Goal: Task Accomplishment & Management: Complete application form

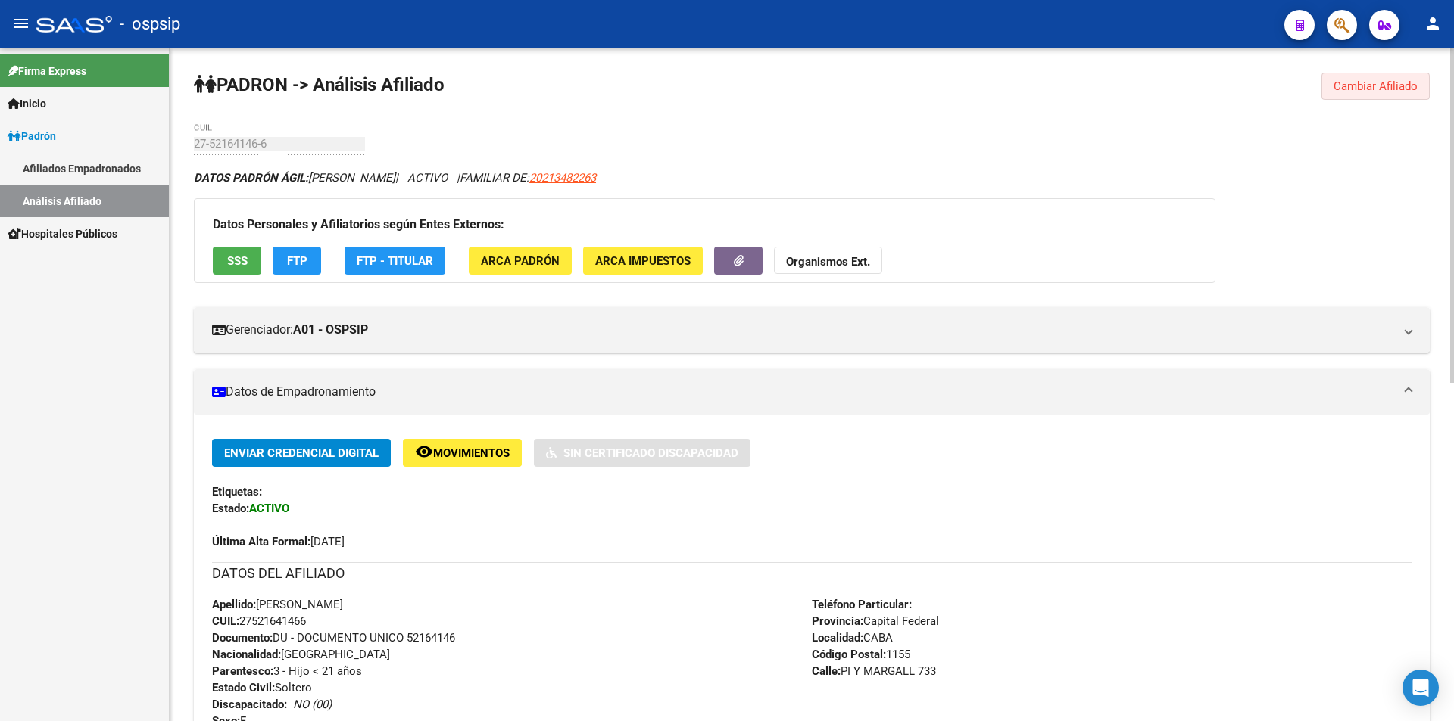
click at [1372, 86] on span "Cambiar Afiliado" at bounding box center [1375, 86] width 84 height 14
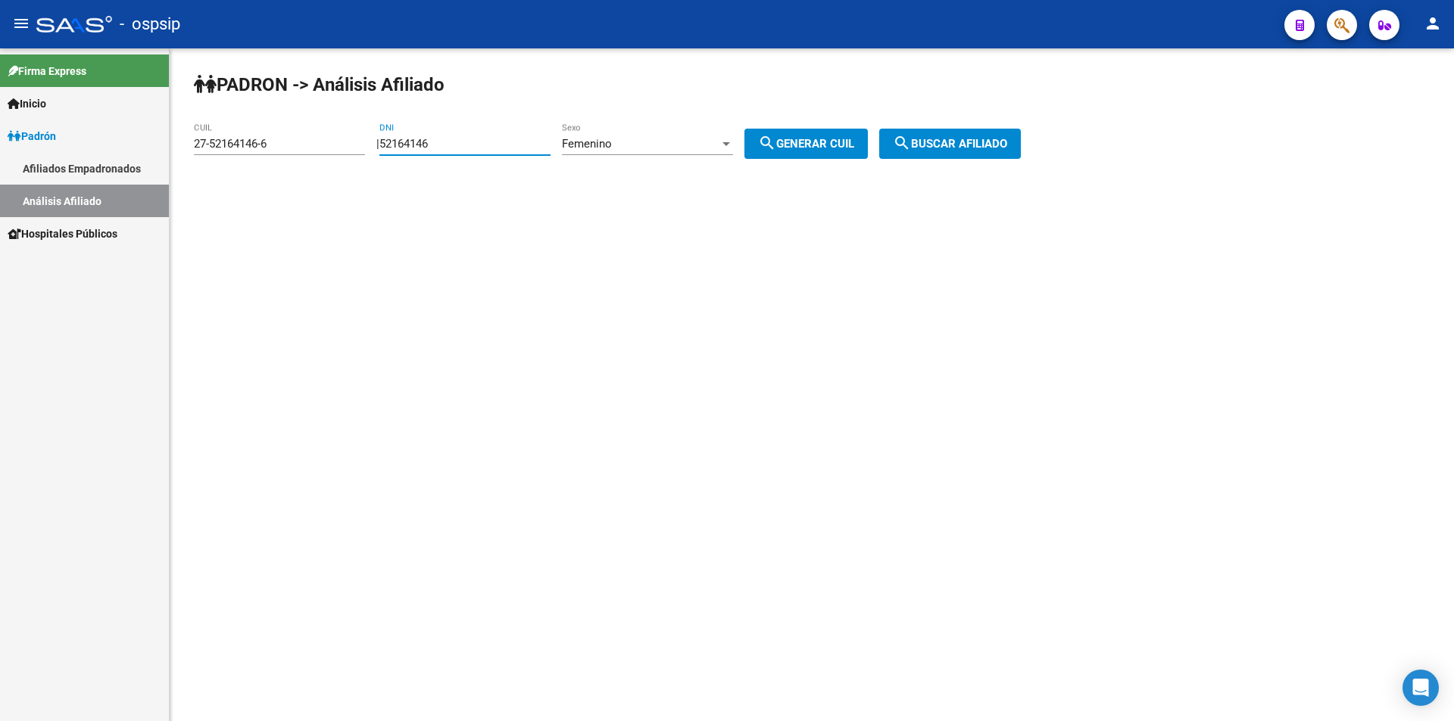
drag, startPoint x: 483, startPoint y: 145, endPoint x: 240, endPoint y: 144, distance: 243.0
click at [232, 149] on app-analisis-afiliado "PADRON -> Análisis Afiliado 27-52164146-6 CUIL | 52164146 DNI Femenino Sexo sea…" at bounding box center [613, 144] width 838 height 14
drag, startPoint x: 281, startPoint y: 138, endPoint x: 0, endPoint y: 161, distance: 281.8
click at [0, 161] on mat-sidenav-container "Firma Express Inicio Calendario SSS Instructivos Contacto OS Padrón Afiliados E…" at bounding box center [727, 384] width 1454 height 673
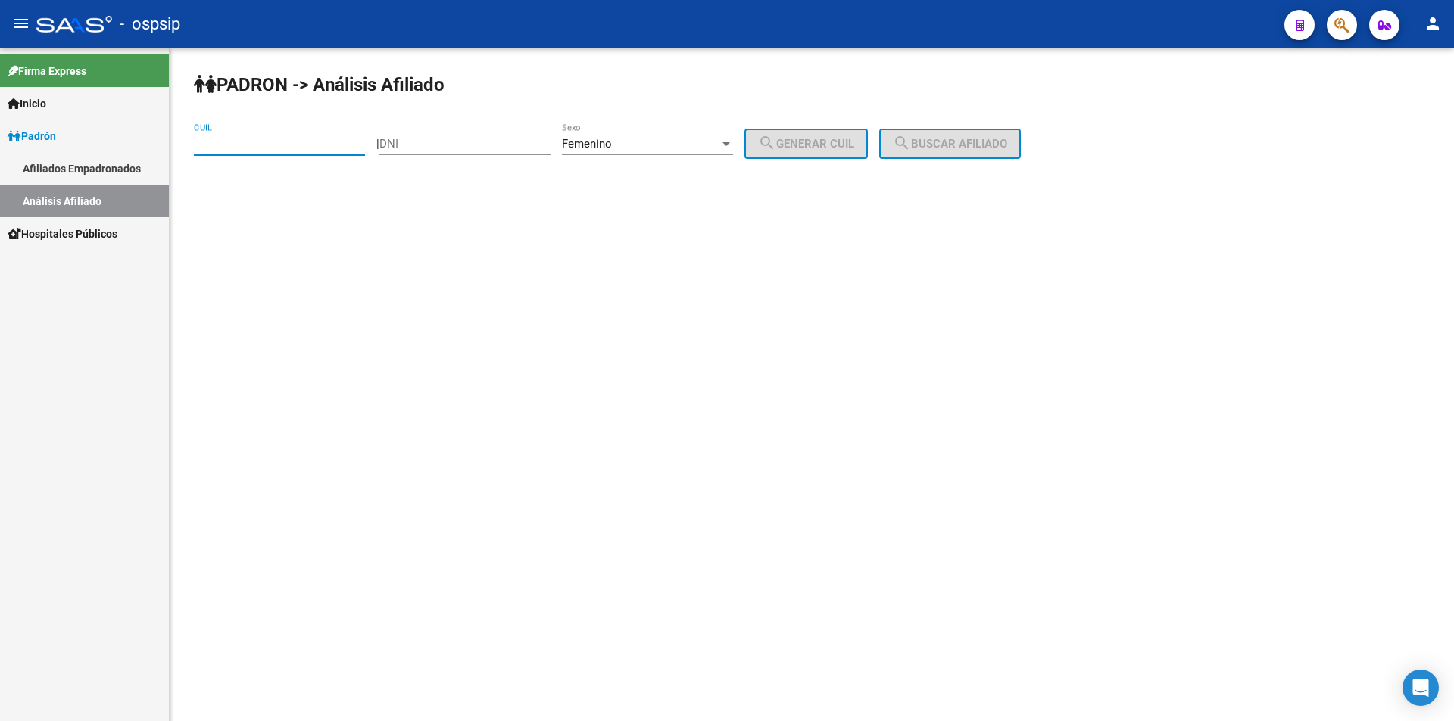
click at [646, 147] on div "Femenino" at bounding box center [640, 144] width 157 height 14
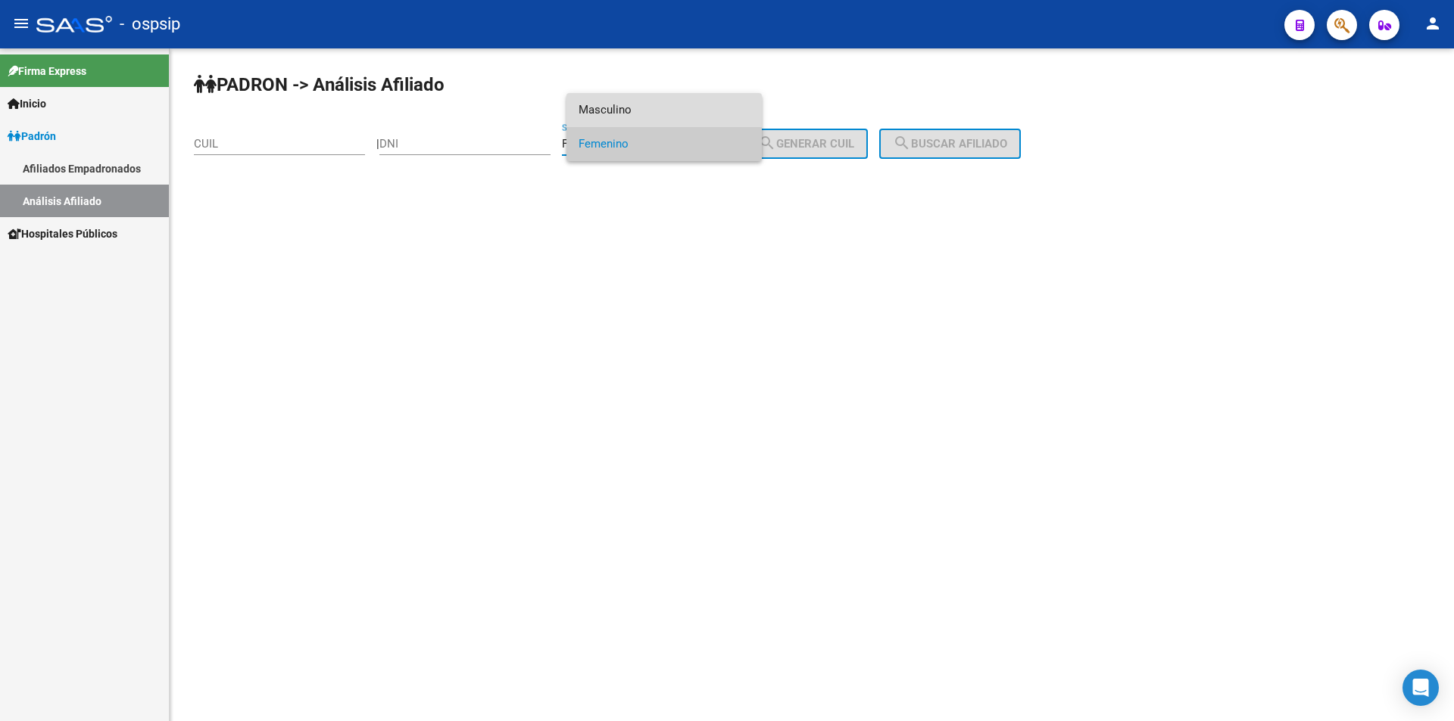
click at [631, 95] on span "Masculino" at bounding box center [663, 110] width 171 height 34
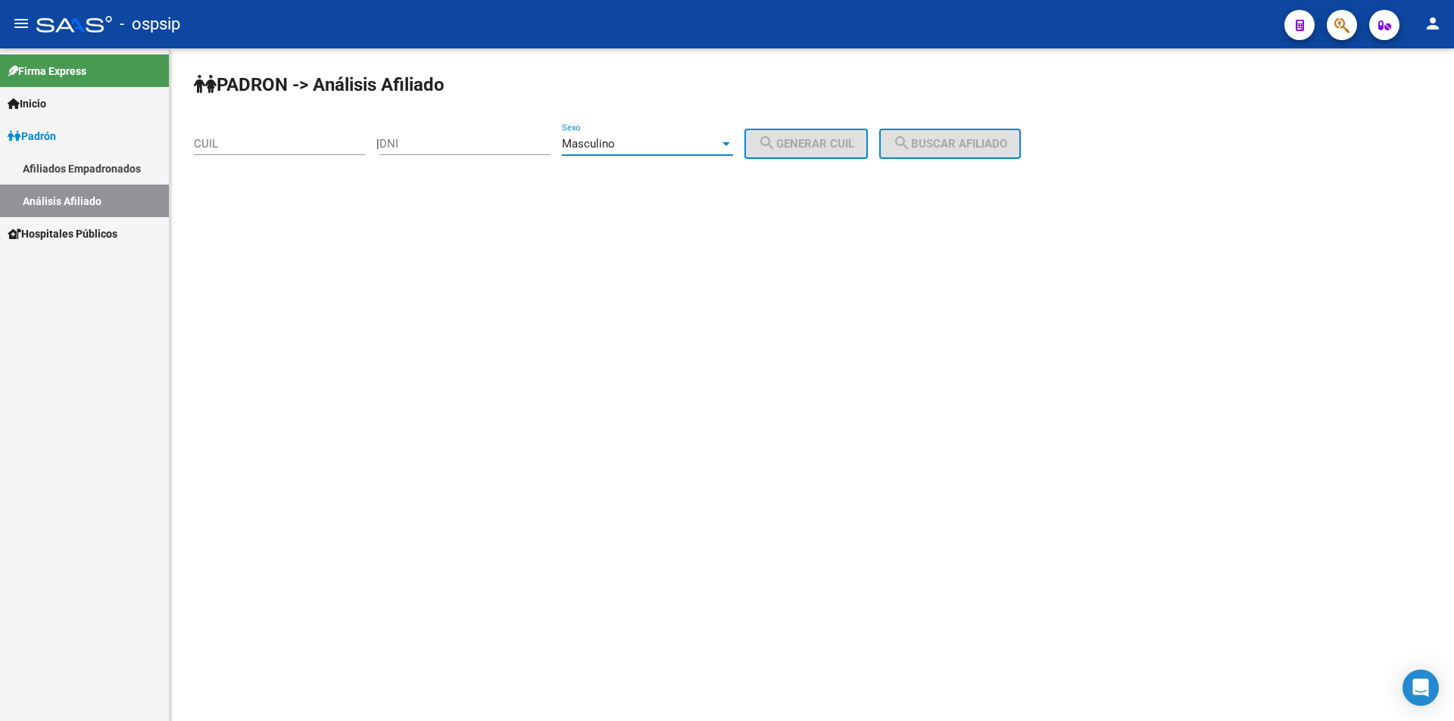
click at [477, 151] on div "DNI" at bounding box center [464, 139] width 171 height 33
click at [474, 140] on input "DNI" at bounding box center [464, 144] width 171 height 14
click at [598, 139] on span "Masculino" at bounding box center [588, 144] width 53 height 14
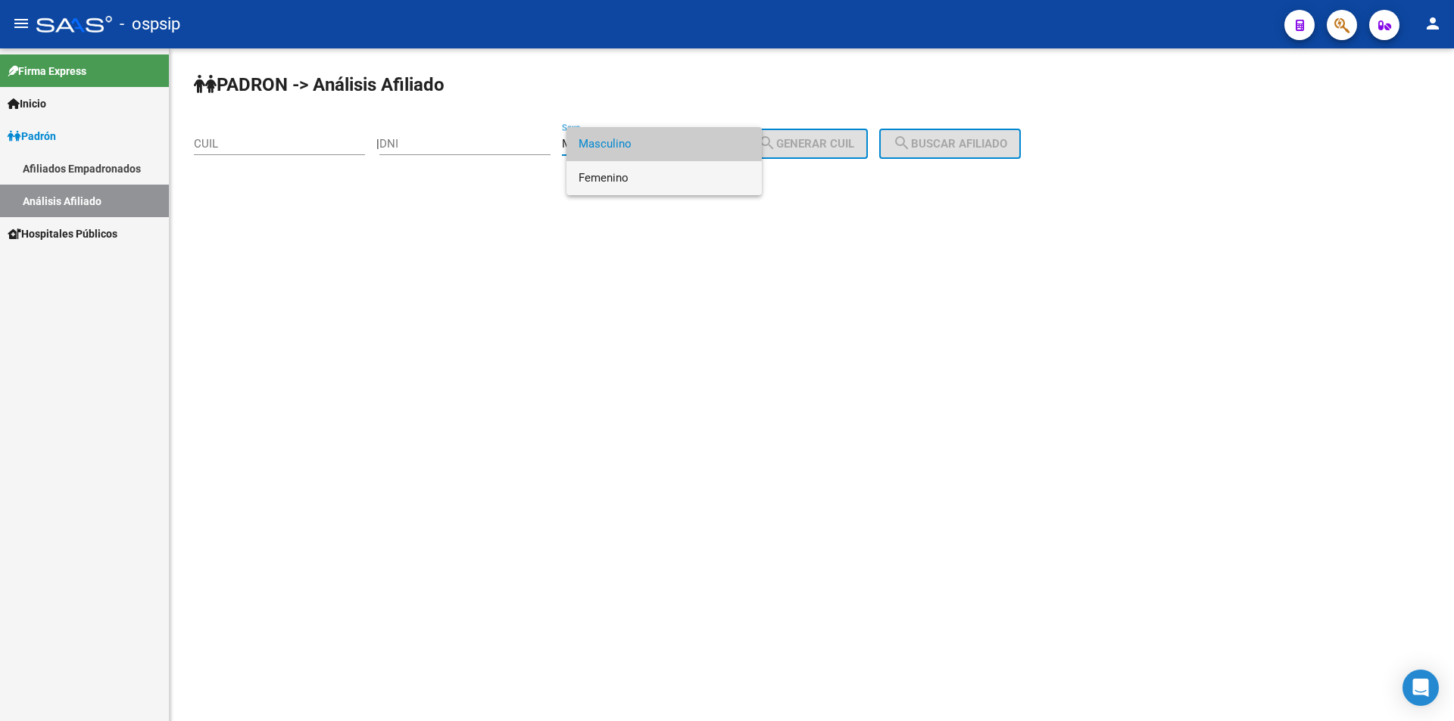
click at [634, 177] on span "Femenino" at bounding box center [663, 178] width 171 height 34
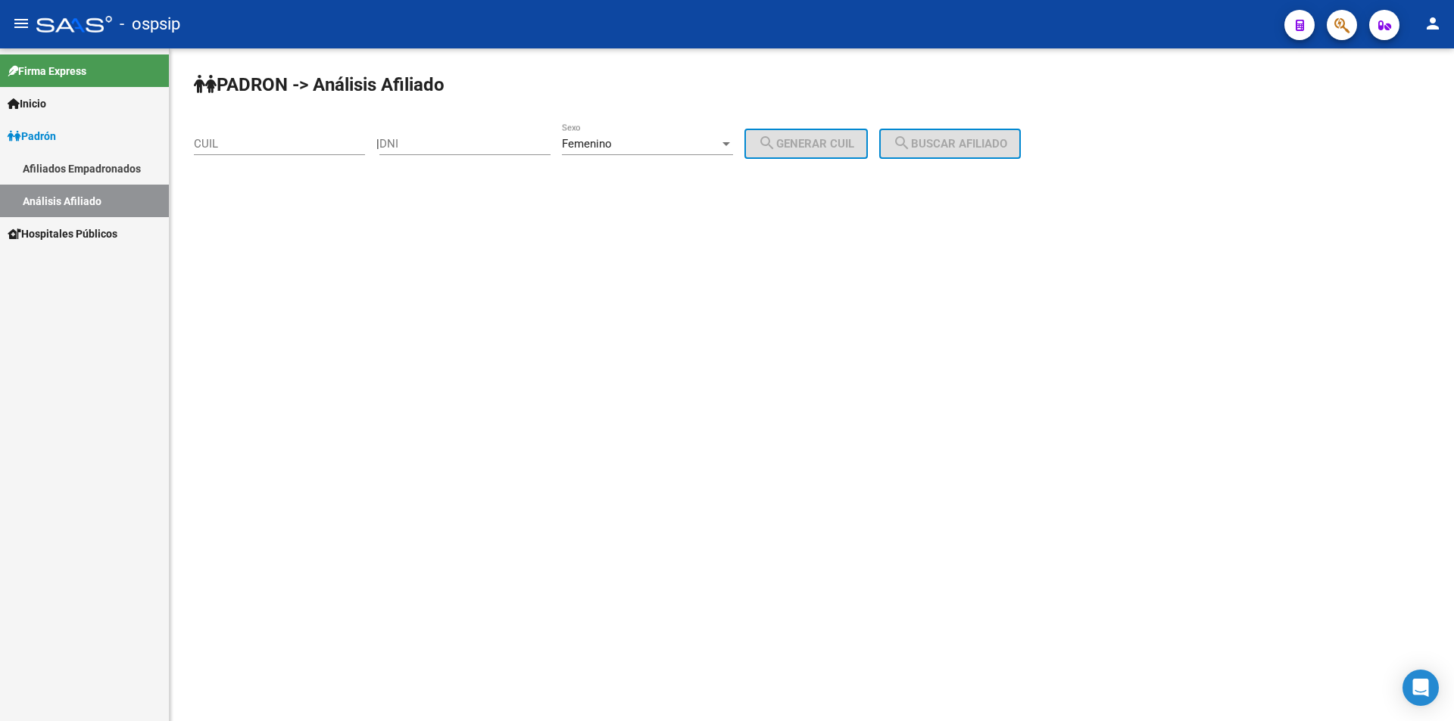
click at [477, 131] on div "DNI" at bounding box center [464, 139] width 171 height 33
type input "25693630"
click at [846, 142] on span "search Generar CUIL" at bounding box center [806, 144] width 96 height 14
type input "27-25693630-0"
click at [943, 141] on span "search Buscar afiliado" at bounding box center [950, 144] width 114 height 14
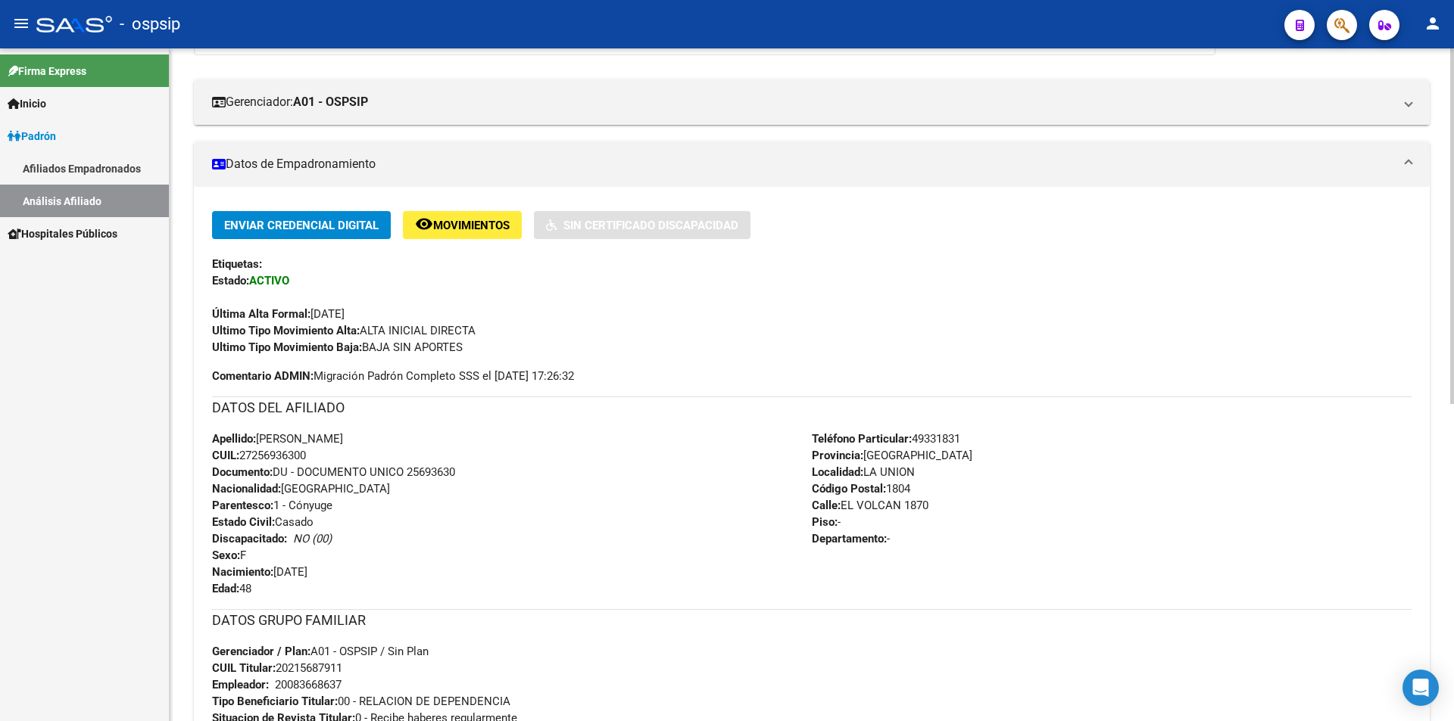
scroll to position [227, 0]
click at [410, 159] on mat-panel-title "Datos de Empadronamiento" at bounding box center [802, 165] width 1181 height 17
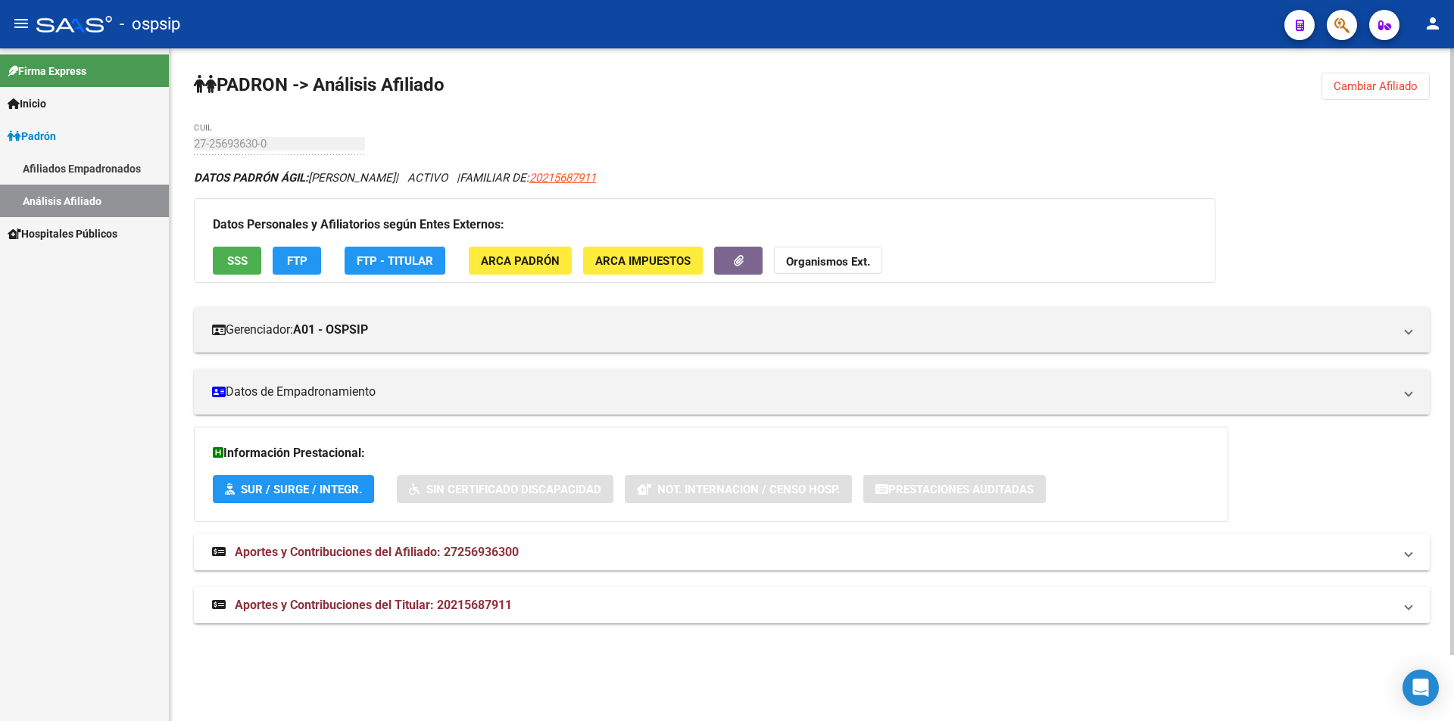
scroll to position [0, 0]
click at [354, 132] on div "27-25693630-0 CUIL" at bounding box center [279, 139] width 171 height 33
click at [1354, 79] on span "Cambiar Afiliado" at bounding box center [1375, 86] width 84 height 14
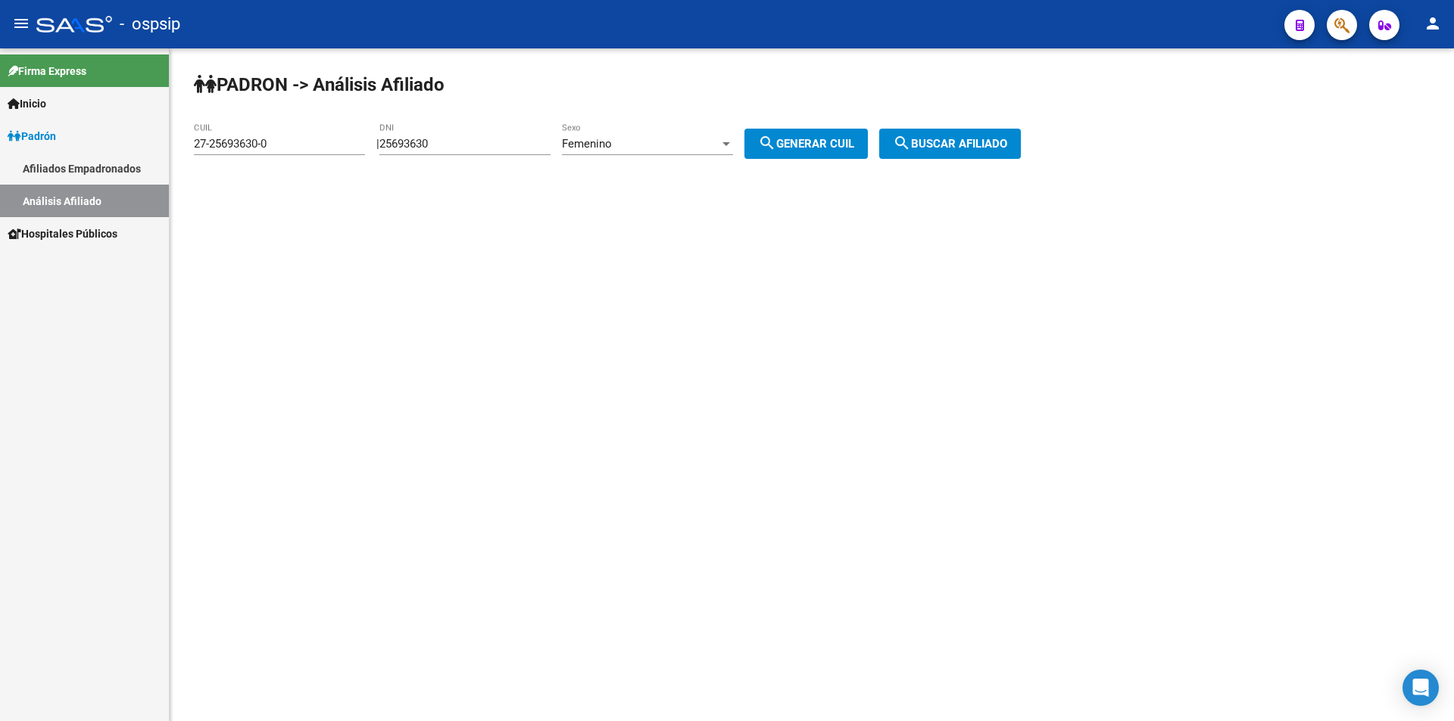
drag, startPoint x: 489, startPoint y: 141, endPoint x: 369, endPoint y: 143, distance: 119.6
click at [385, 145] on div "| 25693630 DNI Femenino Sexo search Generar CUIL" at bounding box center [627, 144] width 503 height 14
drag, startPoint x: 300, startPoint y: 144, endPoint x: 0, endPoint y: 128, distance: 300.2
click at [0, 128] on mat-sidenav-container "Firma Express Inicio Calendario SSS Instructivos Contacto OS Padrón Afiliados E…" at bounding box center [727, 384] width 1454 height 673
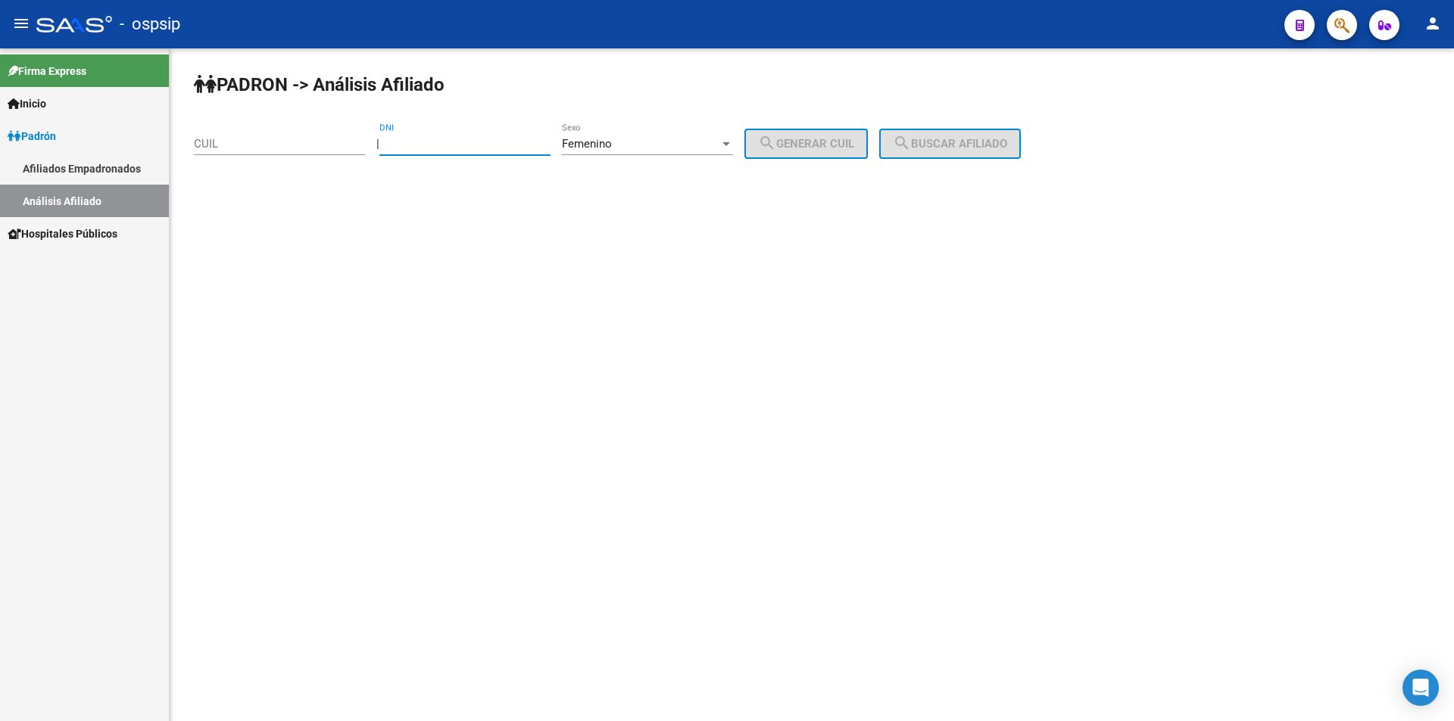
click at [501, 141] on input "DNI" at bounding box center [464, 144] width 171 height 14
type input "40755648"
click at [837, 151] on button "search Generar CUIL" at bounding box center [805, 144] width 123 height 30
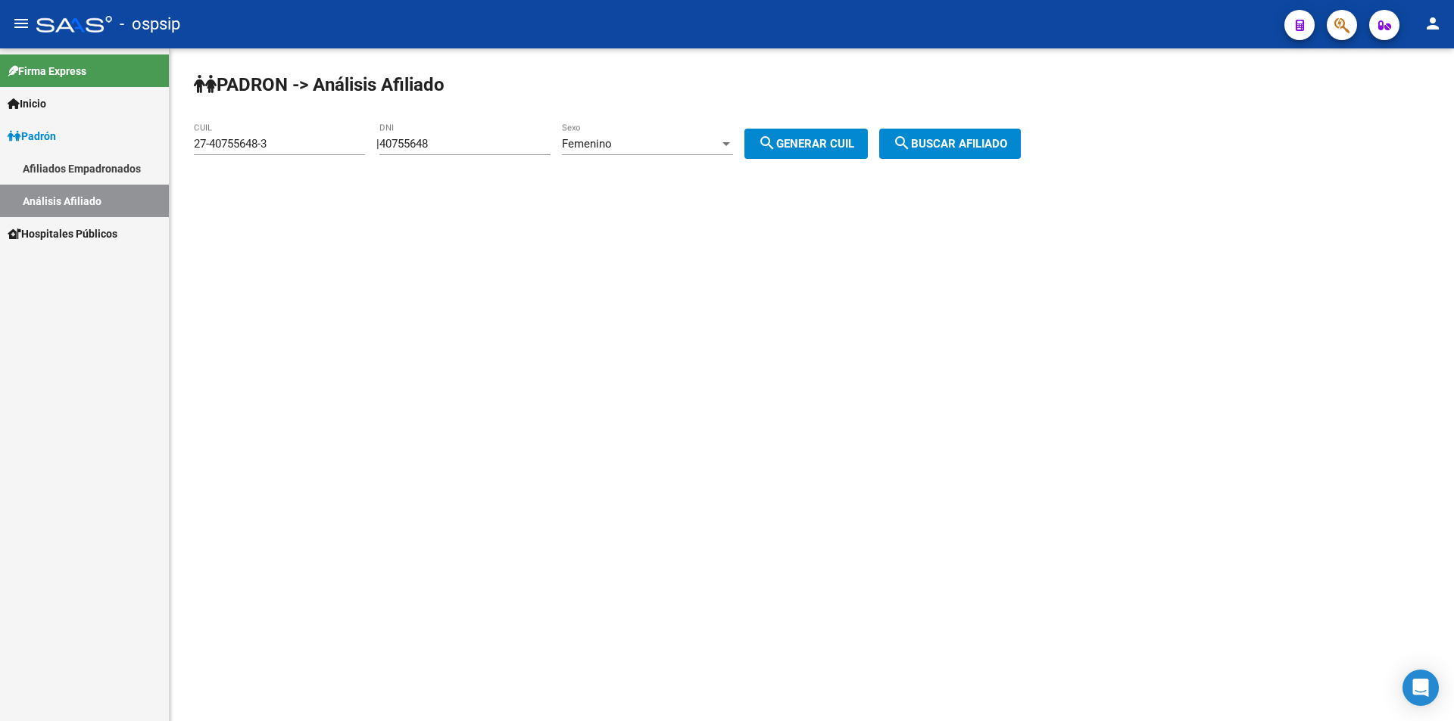
click at [955, 132] on button "search Buscar afiliado" at bounding box center [950, 144] width 142 height 30
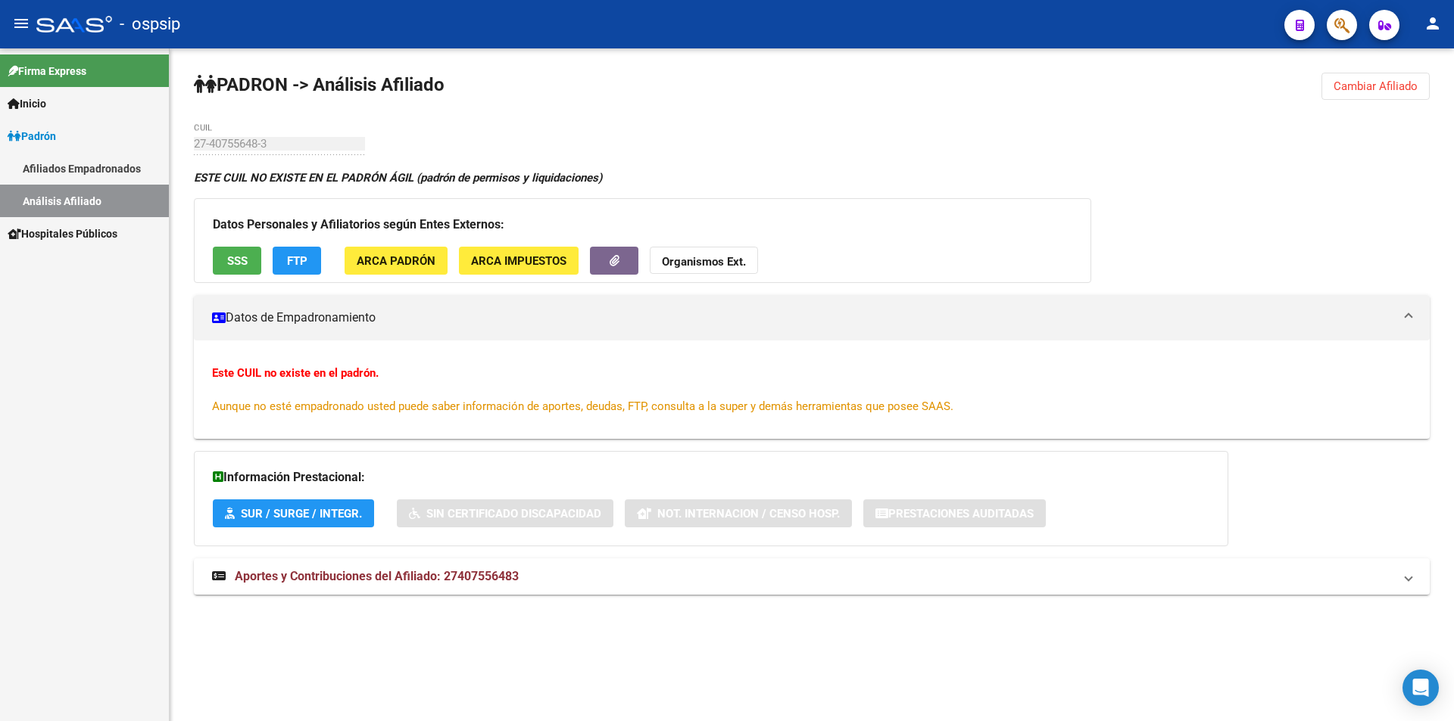
click at [1381, 82] on span "Cambiar Afiliado" at bounding box center [1375, 86] width 84 height 14
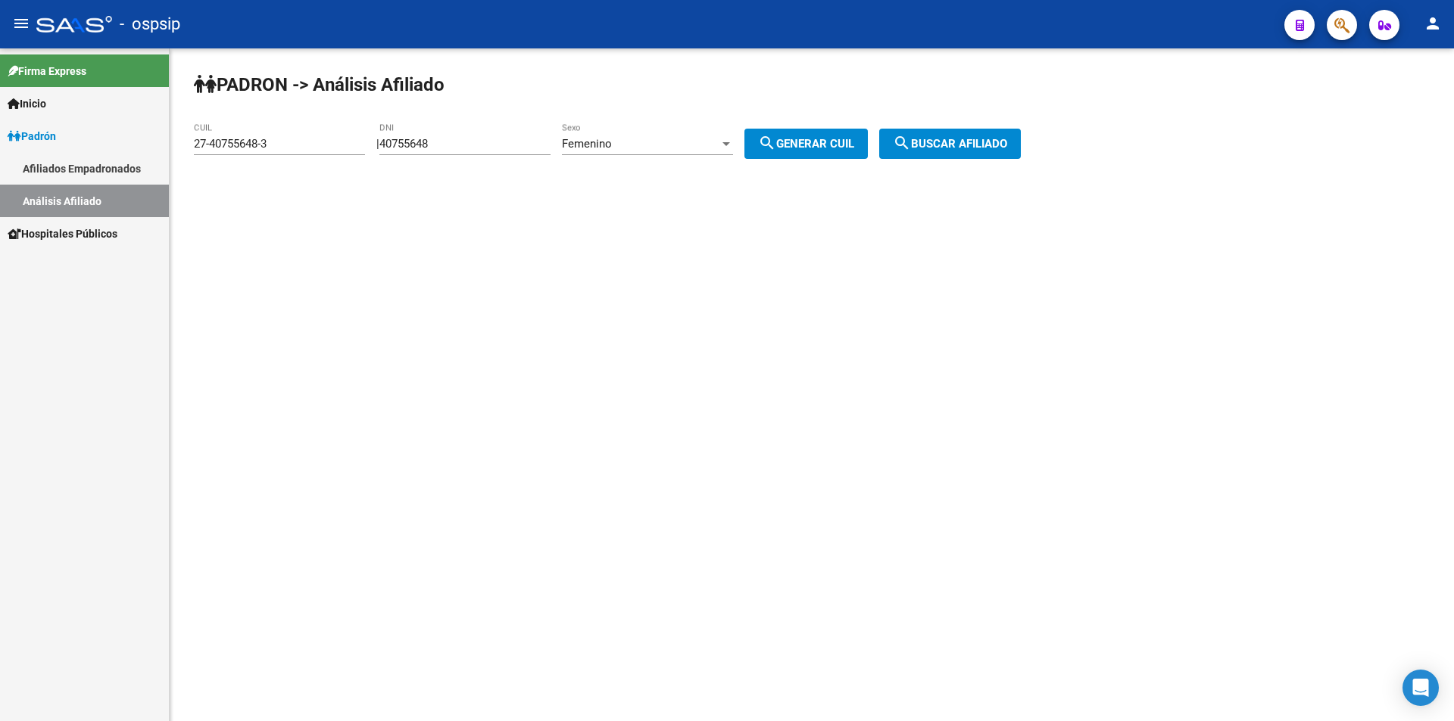
click at [678, 136] on div "Femenino Sexo" at bounding box center [647, 139] width 171 height 33
click at [678, 110] on span "Masculino" at bounding box center [663, 110] width 171 height 34
click at [848, 144] on span "search Generar CUIL" at bounding box center [806, 144] width 96 height 14
type input "20-40755648-9"
click at [933, 141] on span "search Buscar afiliado" at bounding box center [950, 144] width 114 height 14
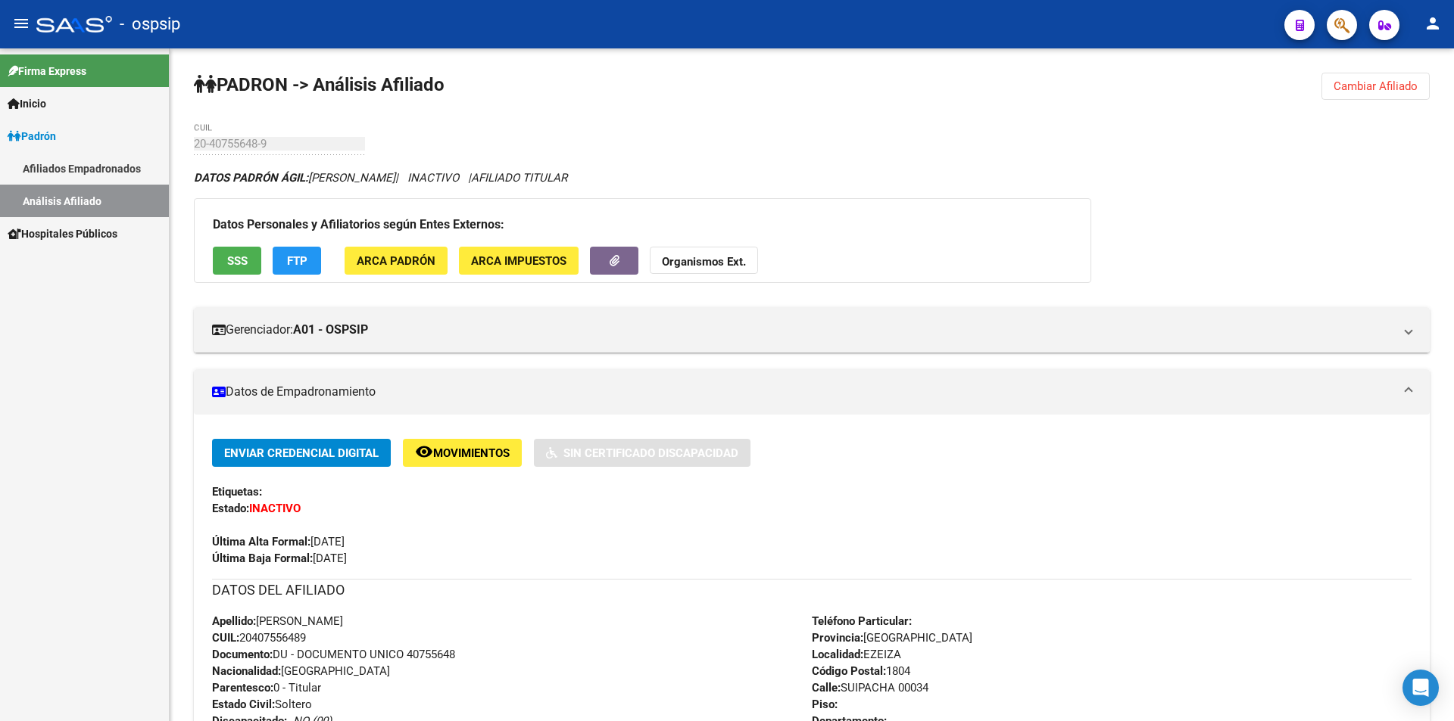
click at [1390, 87] on span "Cambiar Afiliado" at bounding box center [1375, 86] width 84 height 14
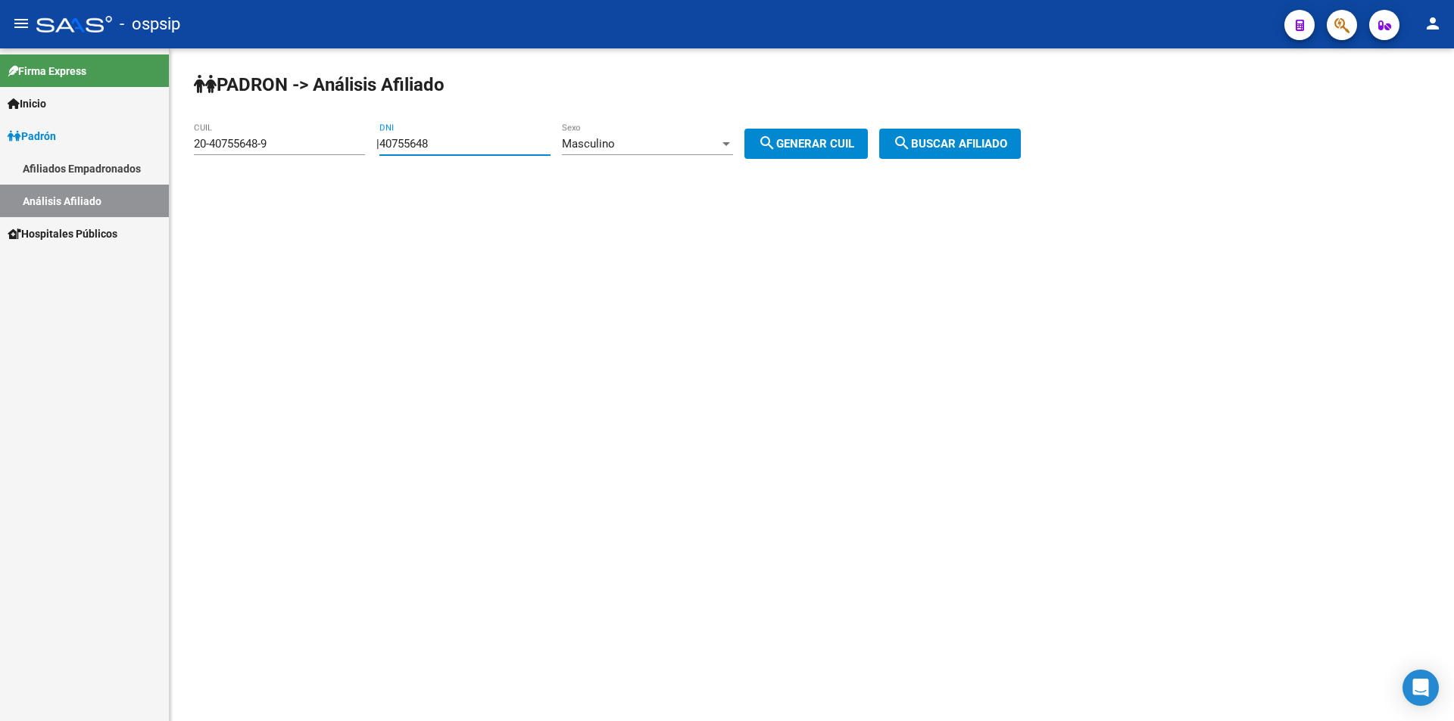
drag, startPoint x: 451, startPoint y: 144, endPoint x: 189, endPoint y: 148, distance: 262.7
click at [189, 148] on div "PADRON -> Análisis Afiliado 20-40755648-9 CUIL | 40755648 DNI Masculino Sexo se…" at bounding box center [812, 127] width 1284 height 159
click at [614, 137] on span "Masculino" at bounding box center [588, 144] width 53 height 14
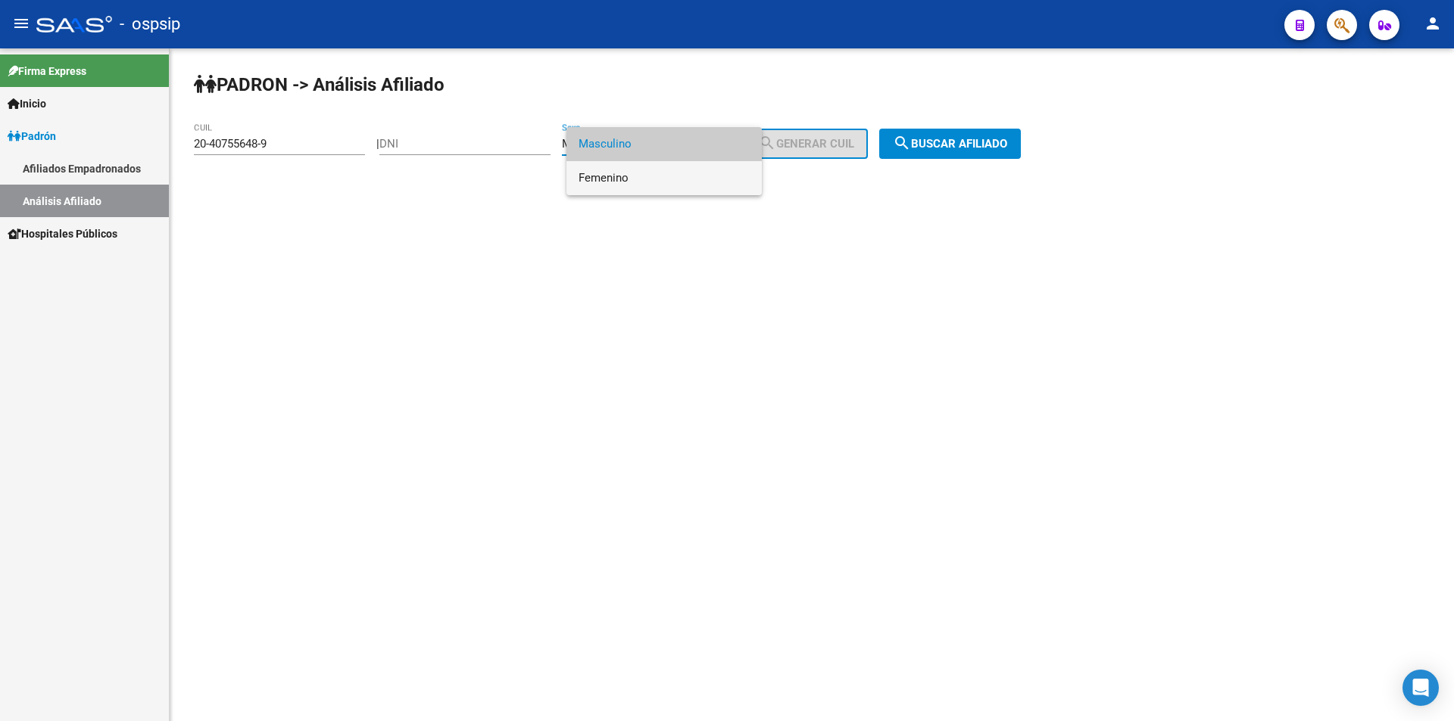
drag, startPoint x: 610, startPoint y: 179, endPoint x: 528, endPoint y: 158, distance: 84.5
click at [606, 180] on span "Femenino" at bounding box center [663, 178] width 171 height 34
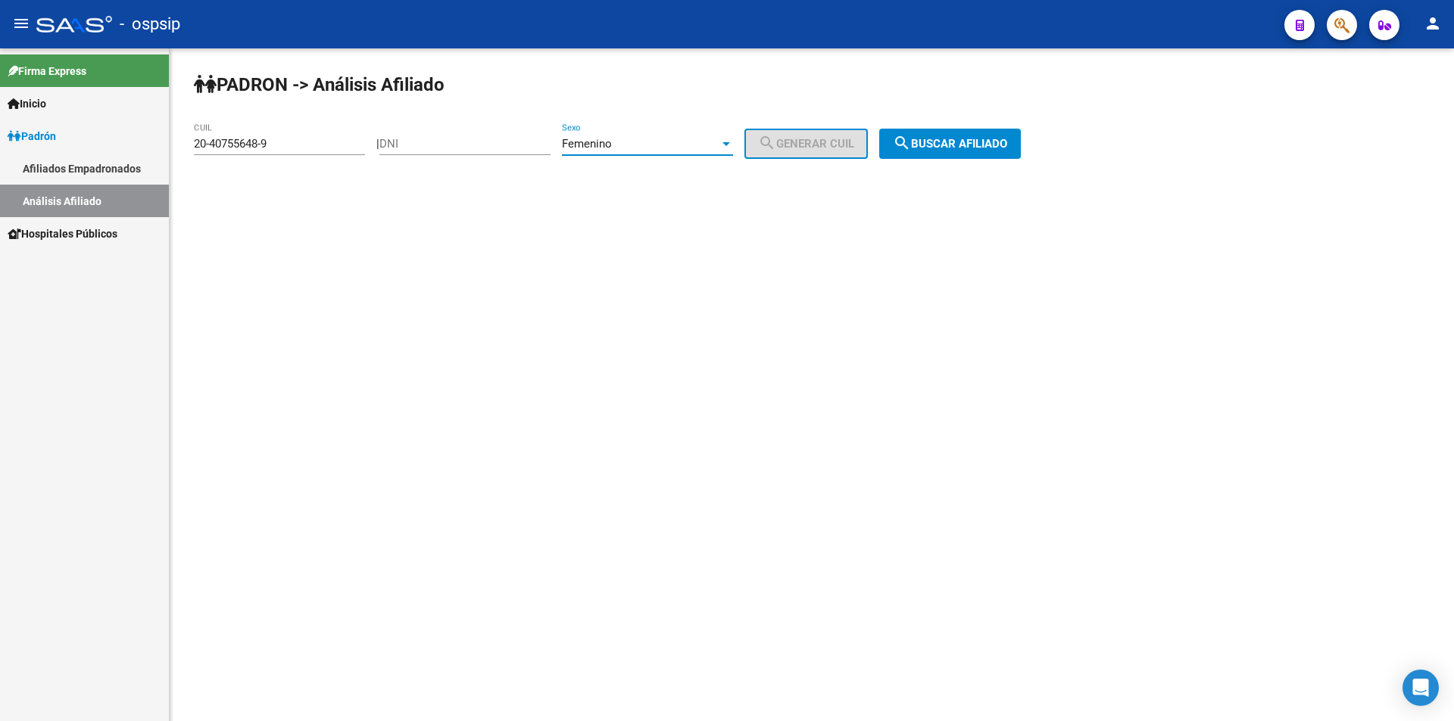
click at [506, 146] on input "DNI" at bounding box center [464, 144] width 171 height 14
drag, startPoint x: 313, startPoint y: 142, endPoint x: 163, endPoint y: 145, distance: 150.7
click at [163, 145] on mat-sidenav-container "Firma Express Inicio Calendario SSS Instructivos Contacto OS Padrón Afiliados E…" at bounding box center [727, 384] width 1454 height 673
click at [541, 126] on div "DNI" at bounding box center [464, 139] width 171 height 33
type input "1"
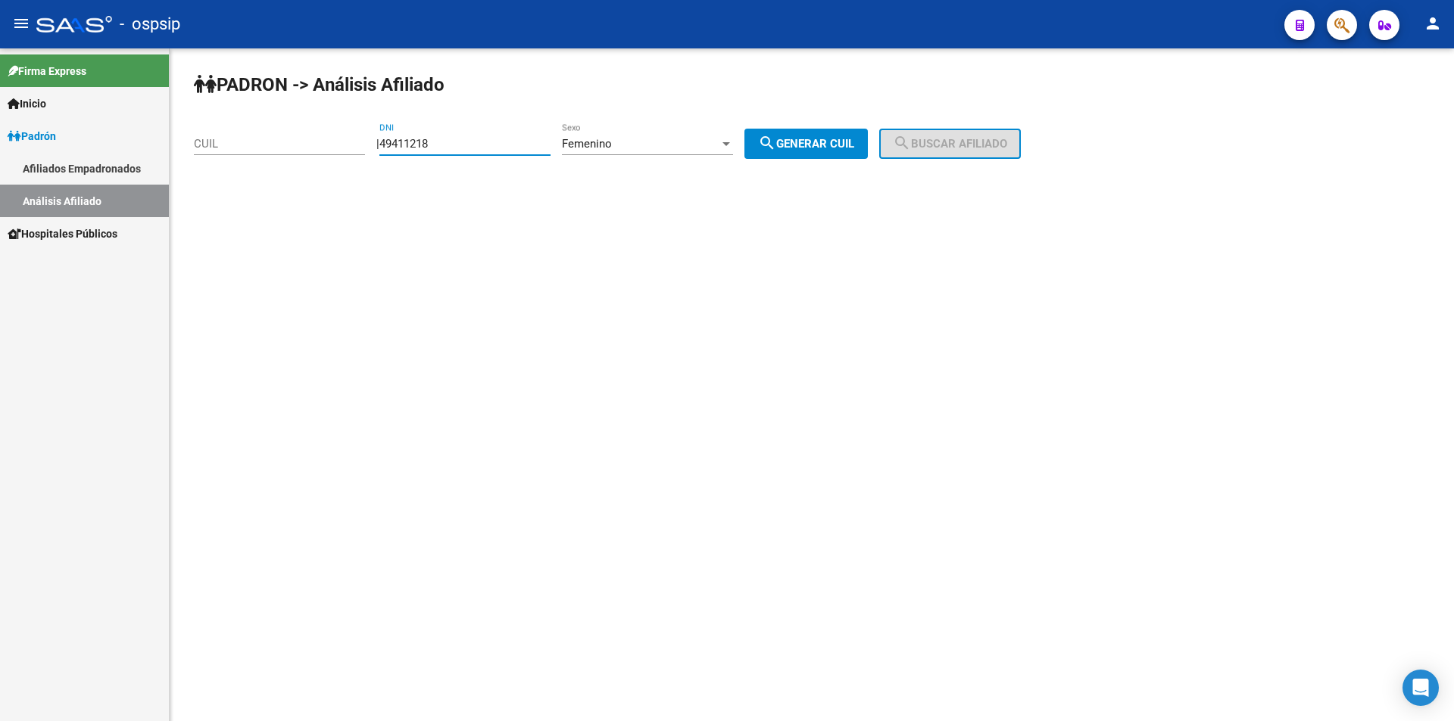
type input "49411218"
click at [822, 140] on span "search Generar CUIL" at bounding box center [806, 144] width 96 height 14
type input "27-49411218-9"
click at [911, 136] on mat-icon "search" at bounding box center [902, 143] width 18 height 18
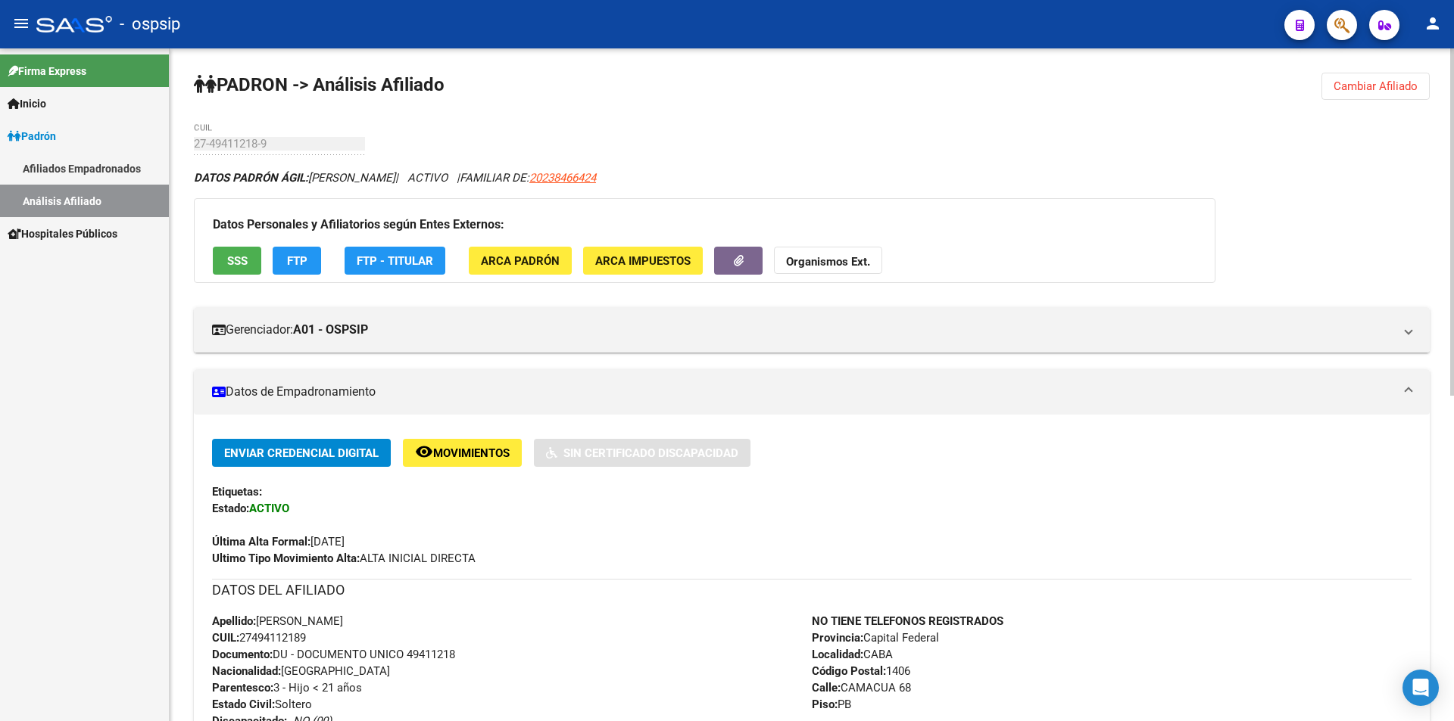
click at [1400, 92] on span "Cambiar Afiliado" at bounding box center [1375, 86] width 84 height 14
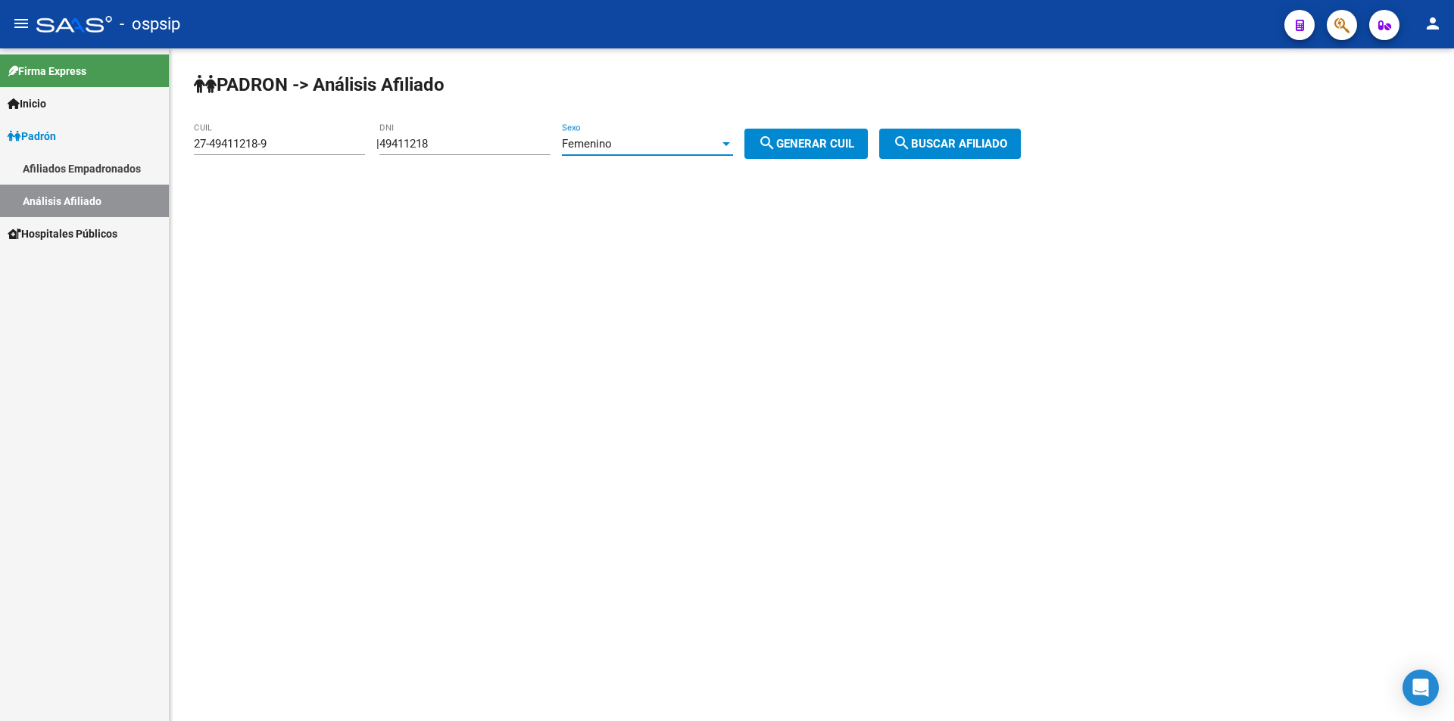
click at [650, 137] on div "Femenino" at bounding box center [640, 144] width 157 height 14
drag, startPoint x: 647, startPoint y: 111, endPoint x: 631, endPoint y: 110, distance: 15.9
click at [644, 110] on span "Masculino" at bounding box center [663, 110] width 171 height 34
drag, startPoint x: 506, startPoint y: 151, endPoint x: 328, endPoint y: 130, distance: 179.1
click at [328, 137] on app-analisis-afiliado "PADRON -> Análisis Afiliado 27-49411218-9 CUIL | 49411218 DNI Masculino Sexo se…" at bounding box center [613, 144] width 838 height 14
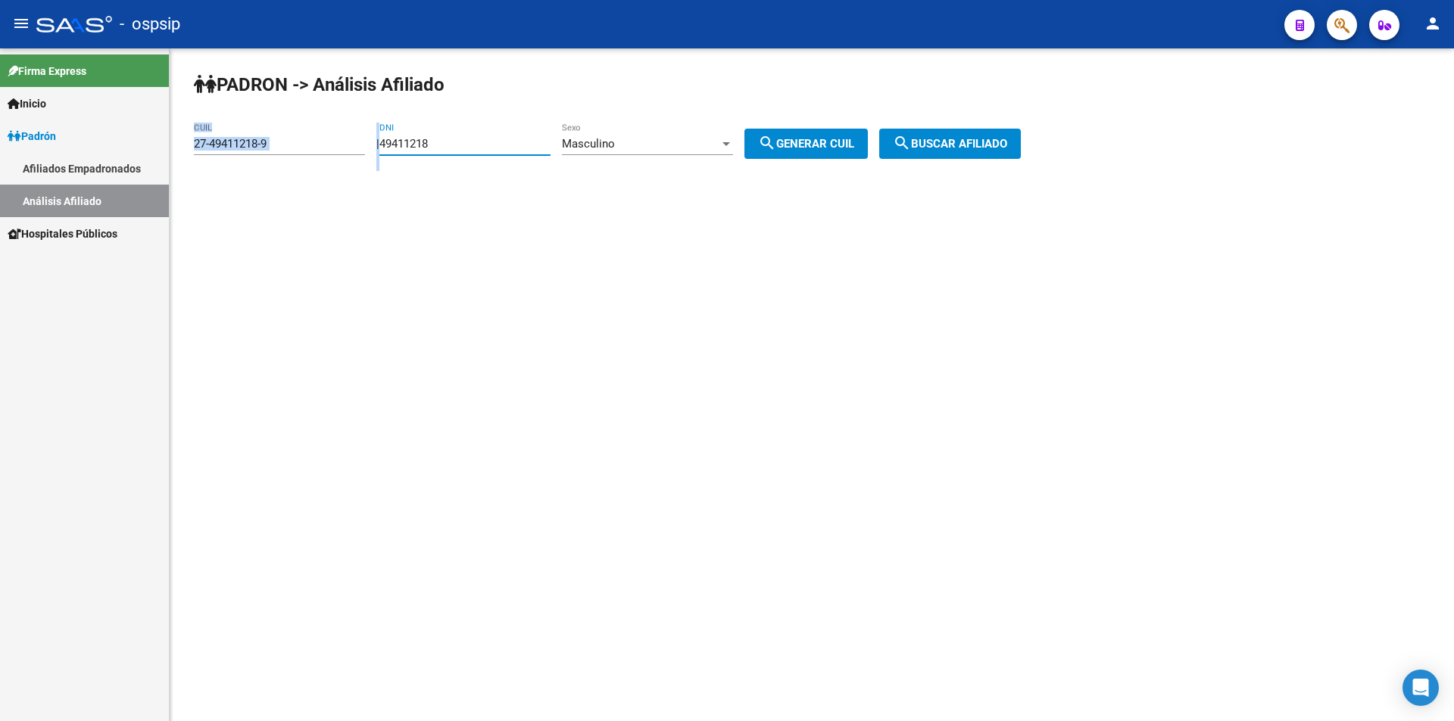
click at [464, 137] on input "49411218" at bounding box center [464, 144] width 171 height 14
drag, startPoint x: 465, startPoint y: 139, endPoint x: 290, endPoint y: 155, distance: 175.7
click at [297, 151] on app-analisis-afiliado "PADRON -> Análisis Afiliado 27-49411218-9 CUIL | 49411218 DNI Masculino Sexo se…" at bounding box center [613, 144] width 838 height 14
drag, startPoint x: 288, startPoint y: 142, endPoint x: 0, endPoint y: 145, distance: 287.7
click at [0, 145] on mat-sidenav-container "Firma Express Inicio Calendario SSS Instructivos Contacto OS Padrón Afiliados E…" at bounding box center [727, 384] width 1454 height 673
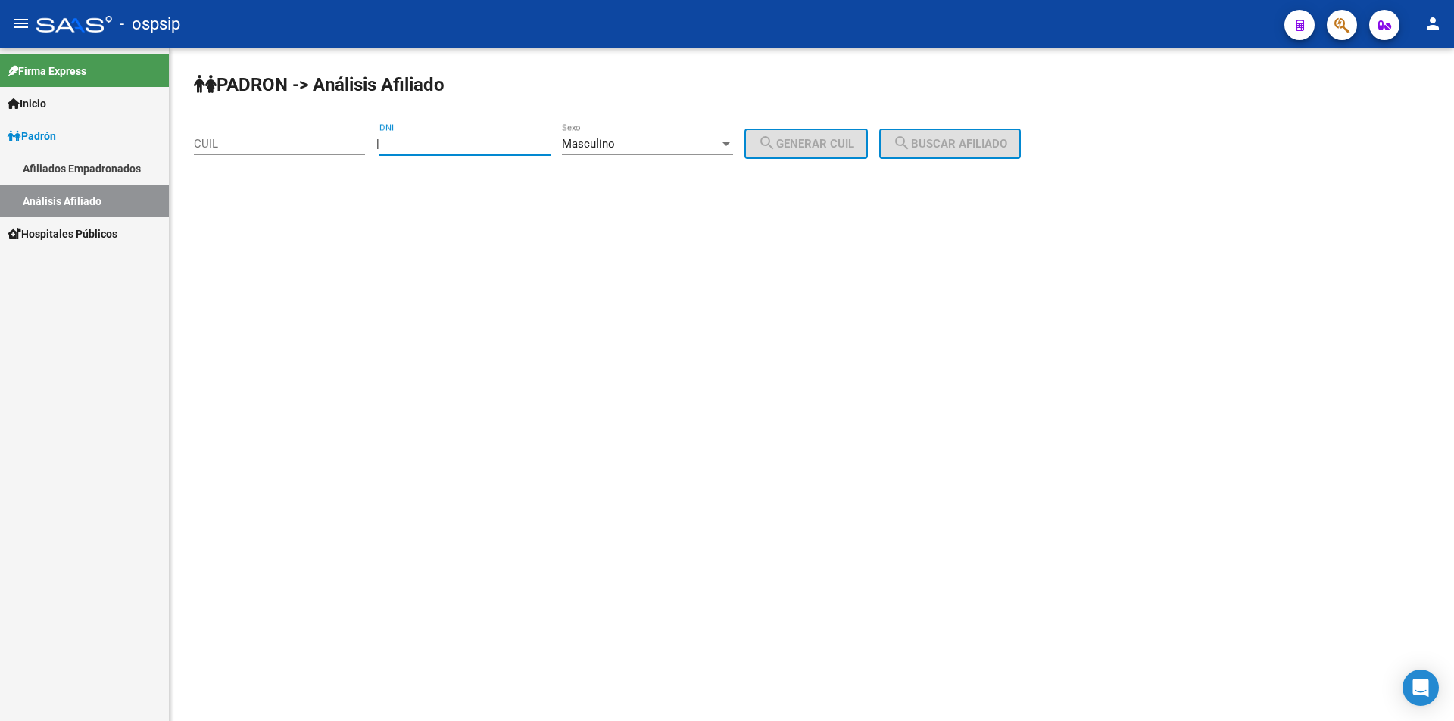
click at [476, 143] on input "DNI" at bounding box center [464, 144] width 171 height 14
type input "16238088"
click at [836, 136] on button "search Generar CUIL" at bounding box center [805, 144] width 123 height 30
type input "20-16238088-6"
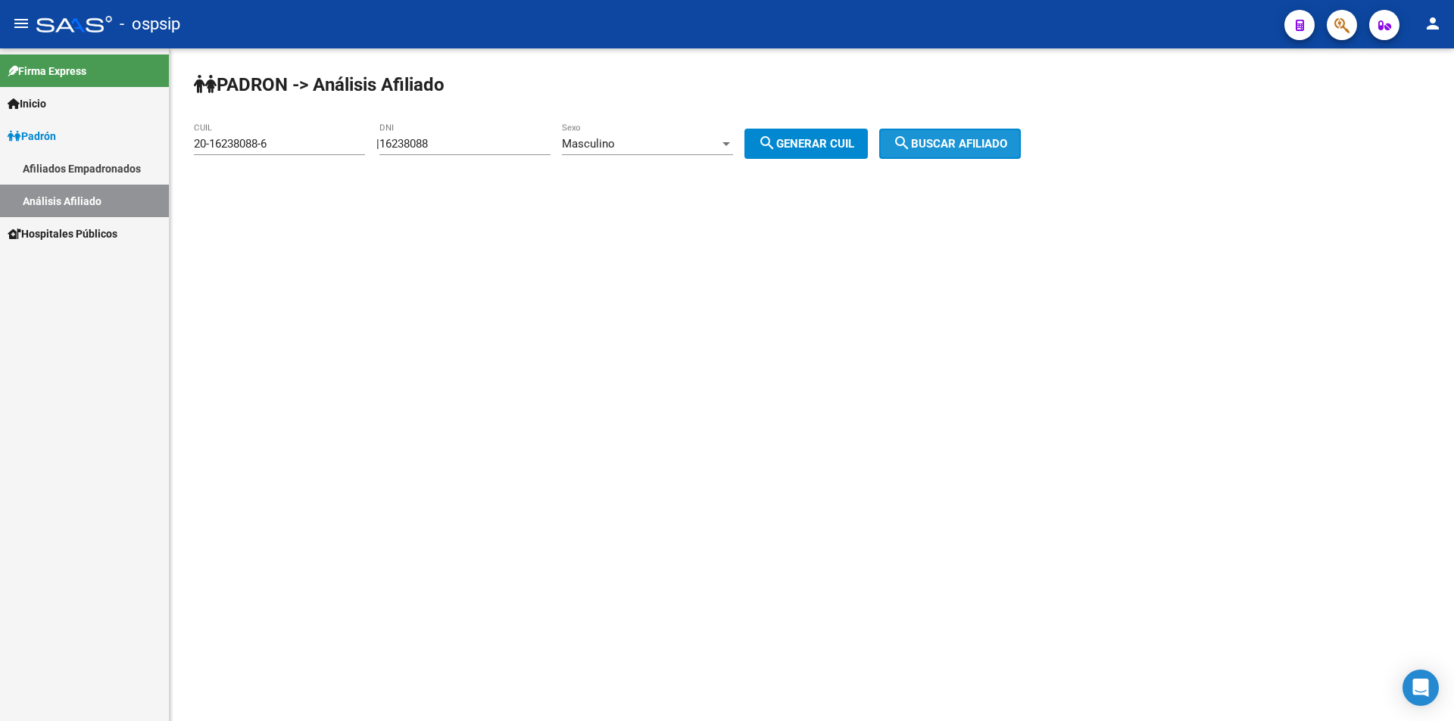
click at [994, 148] on span "search Buscar afiliado" at bounding box center [950, 144] width 114 height 14
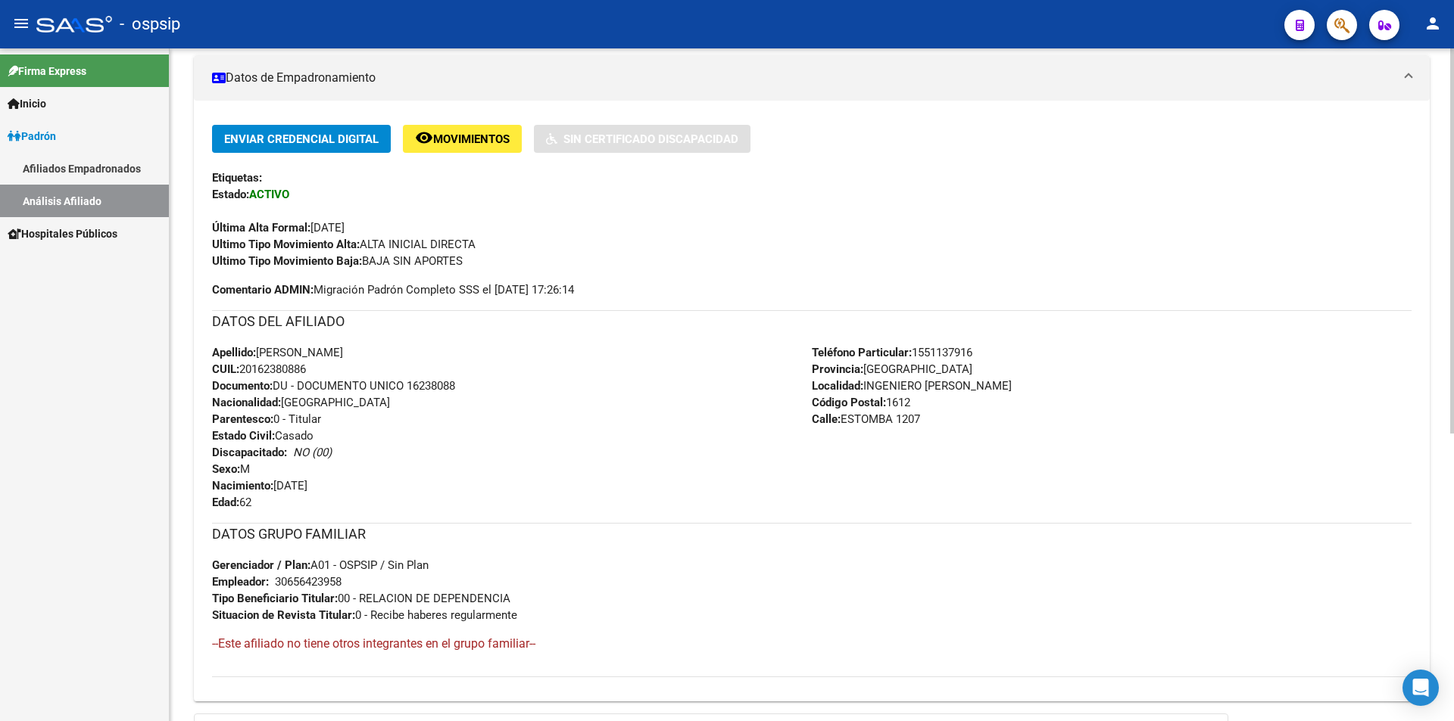
scroll to position [379, 0]
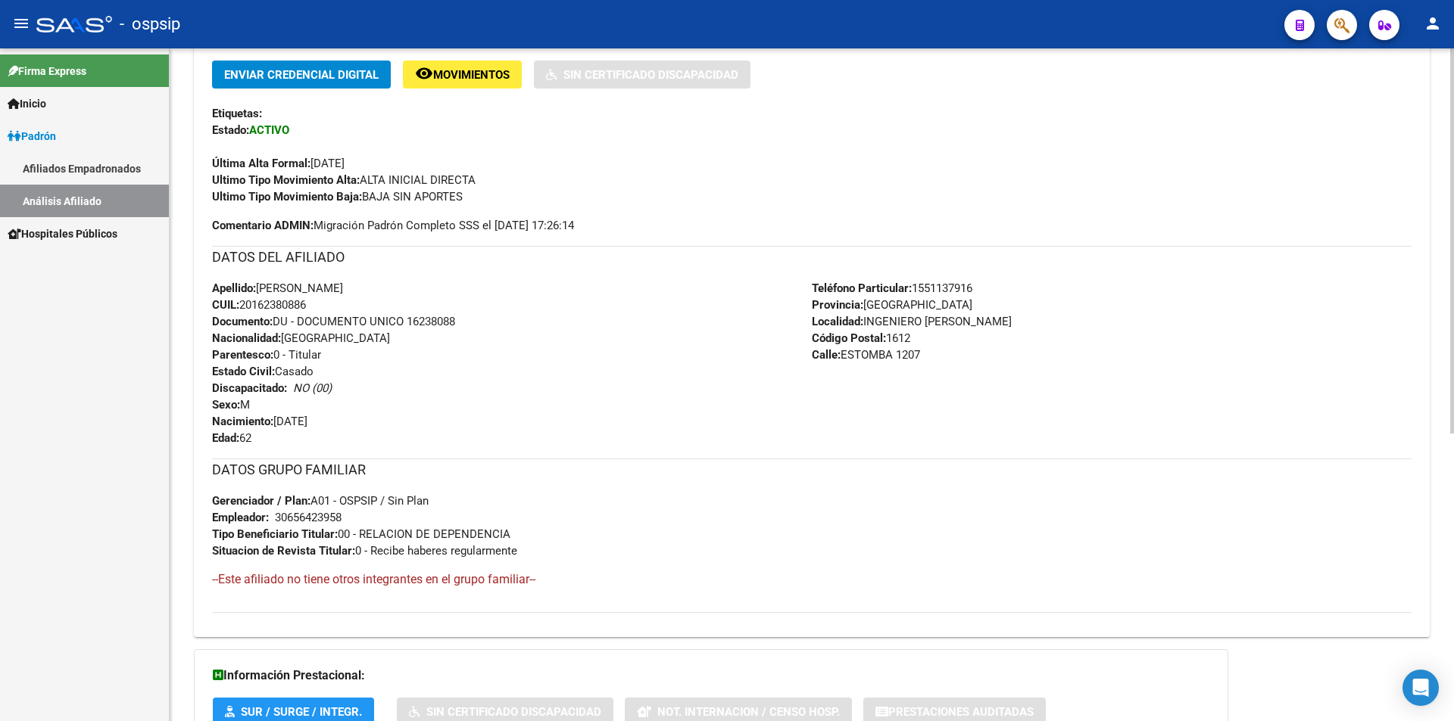
drag, startPoint x: 210, startPoint y: 285, endPoint x: 399, endPoint y: 444, distance: 247.7
click at [399, 444] on div "Enviar Credencial Digital remove_red_eye Movimientos Sin Certificado Discapacid…" at bounding box center [811, 343] width 1235 height 565
click at [330, 412] on div "Apellido: [PERSON_NAME] CUIL: 20162380886 Documento: DU - DOCUMENTO UNICO 16238…" at bounding box center [512, 363] width 600 height 167
drag, startPoint x: 214, startPoint y: 498, endPoint x: 549, endPoint y: 550, distance: 338.7
click at [549, 550] on div "DATOS GRUPO FAMILIAR Gerenciador / Plan: A01 - OSPSIP / Sin Plan Empleador: 306…" at bounding box center [811, 509] width 1199 height 101
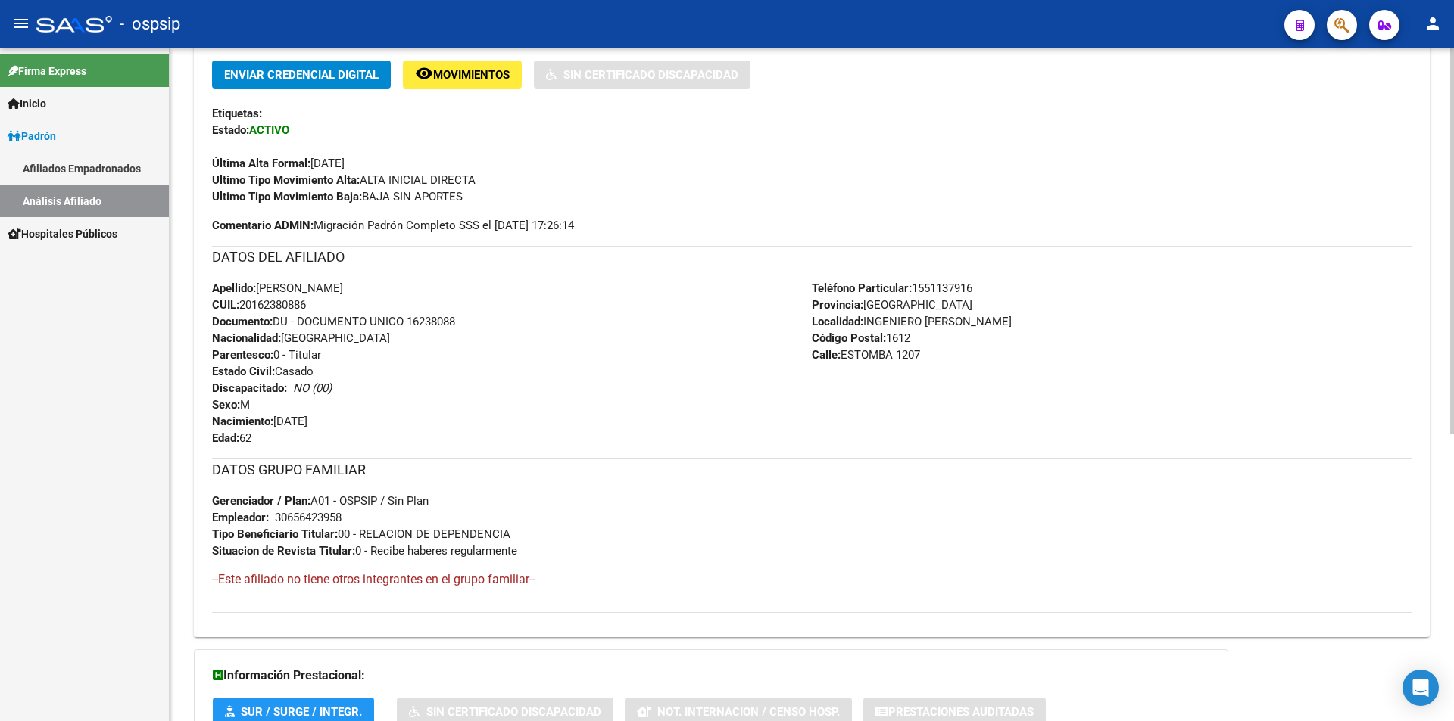
click at [548, 549] on div "DATOS GRUPO FAMILIAR Gerenciador / Plan: A01 - OSPSIP / Sin Plan Empleador: 306…" at bounding box center [811, 509] width 1199 height 101
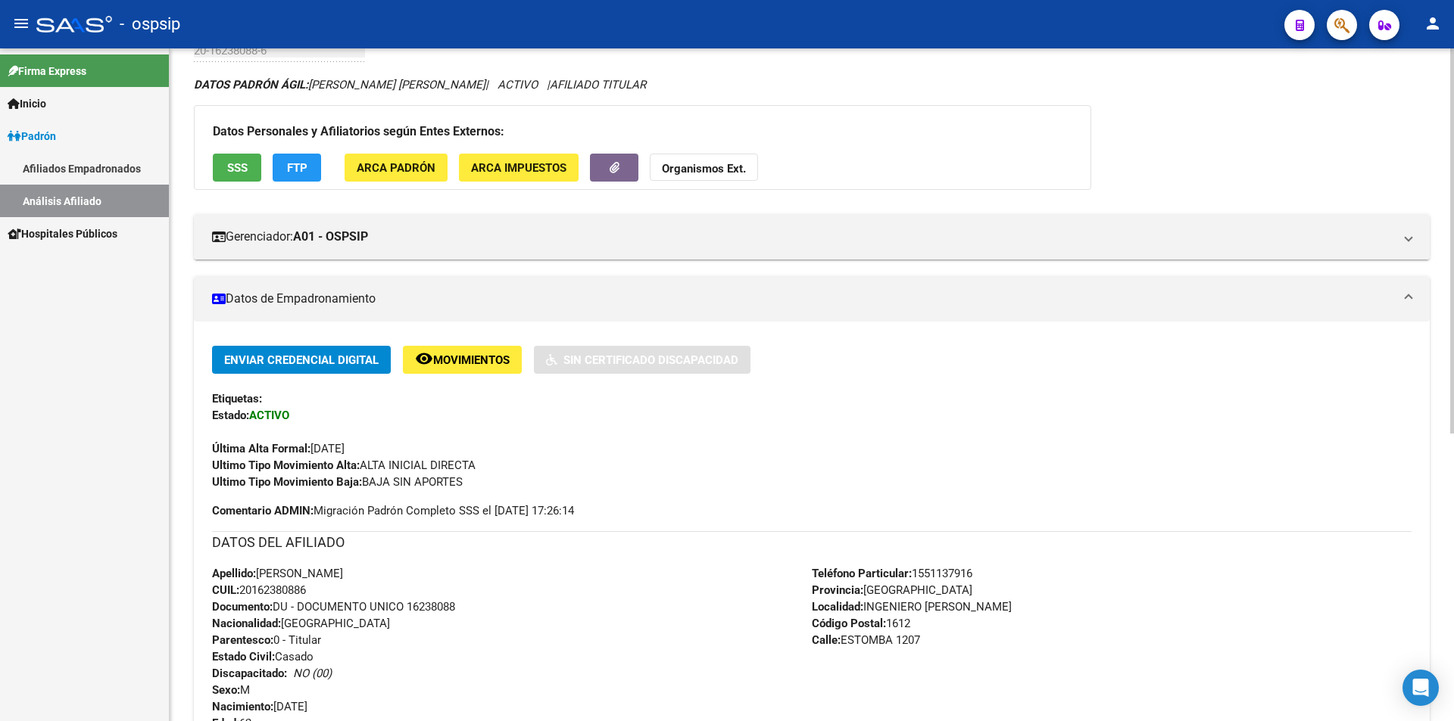
scroll to position [0, 0]
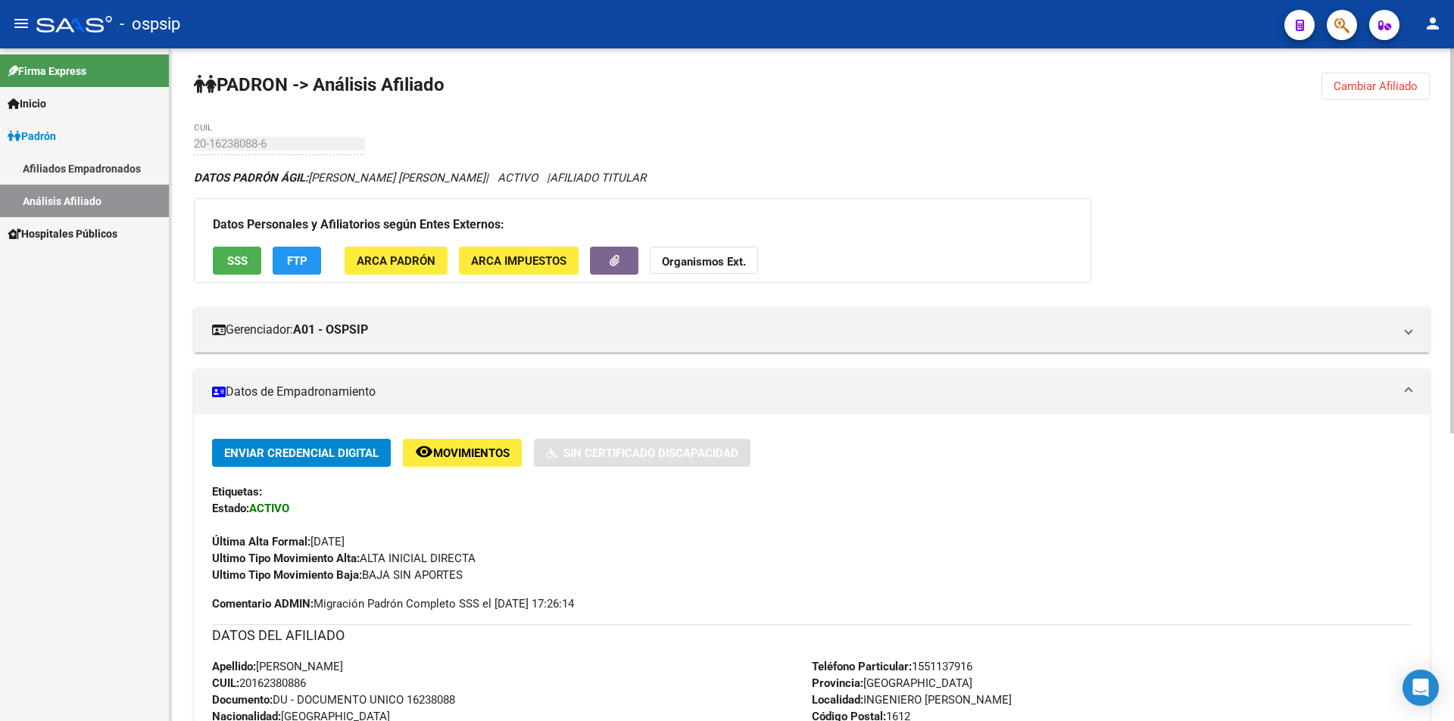
click at [1398, 83] on span "Cambiar Afiliado" at bounding box center [1375, 86] width 84 height 14
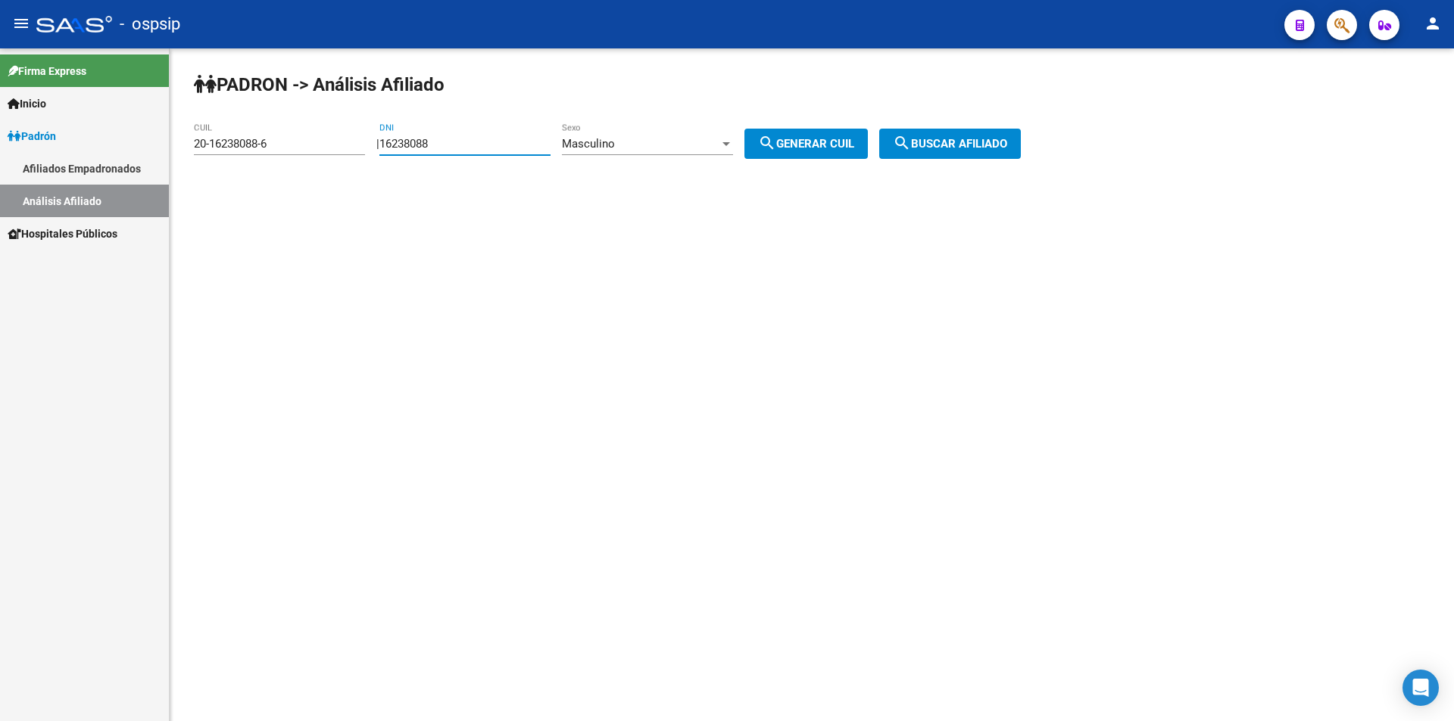
drag, startPoint x: 469, startPoint y: 142, endPoint x: 346, endPoint y: 160, distance: 124.6
click at [344, 151] on app-analisis-afiliado "PADRON -> Análisis Afiliado 20-16238088-6 CUIL | 16238088 DNI Masculino Sexo se…" at bounding box center [613, 144] width 838 height 14
drag, startPoint x: 312, startPoint y: 143, endPoint x: 94, endPoint y: 132, distance: 218.3
click at [98, 134] on mat-sidenav-container "Firma Express Inicio Calendario SSS Instructivos Contacto OS Padrón Afiliados E…" at bounding box center [727, 384] width 1454 height 673
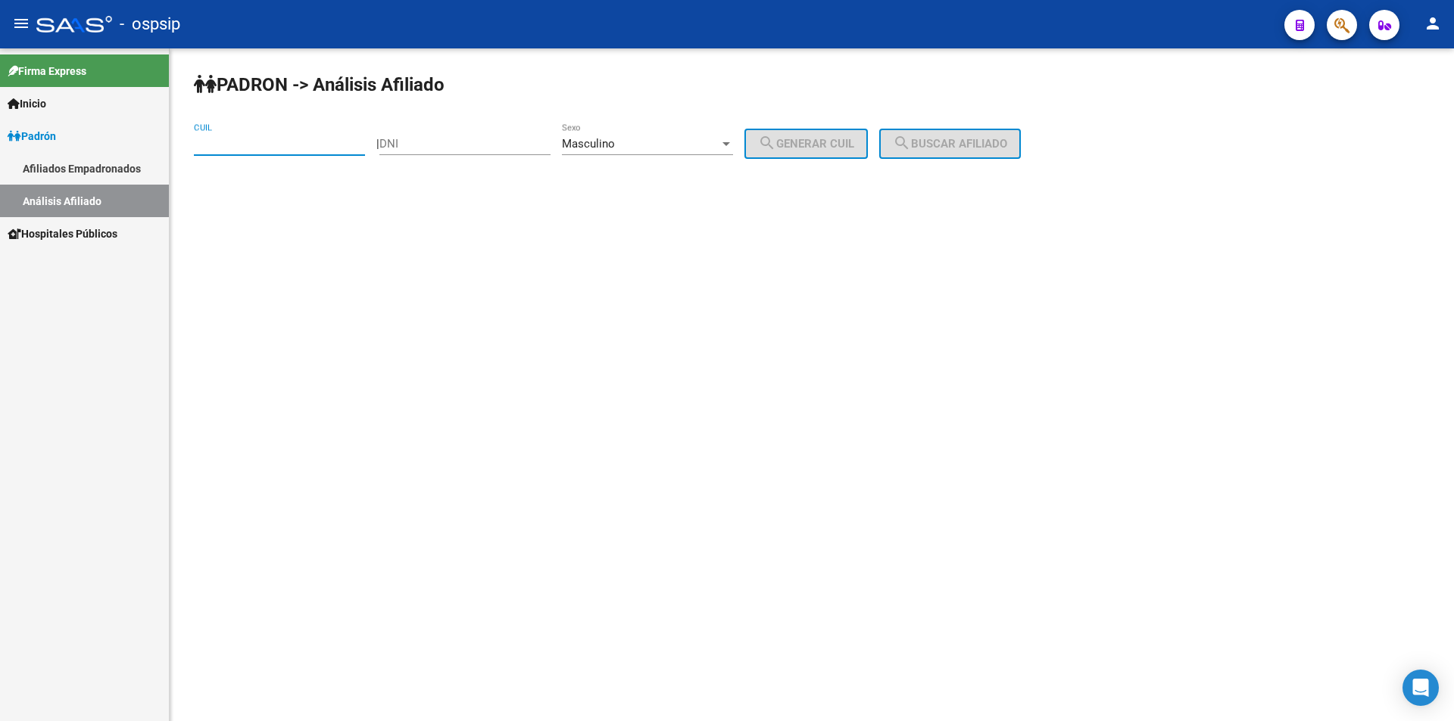
click at [674, 138] on div "Masculino" at bounding box center [640, 144] width 157 height 14
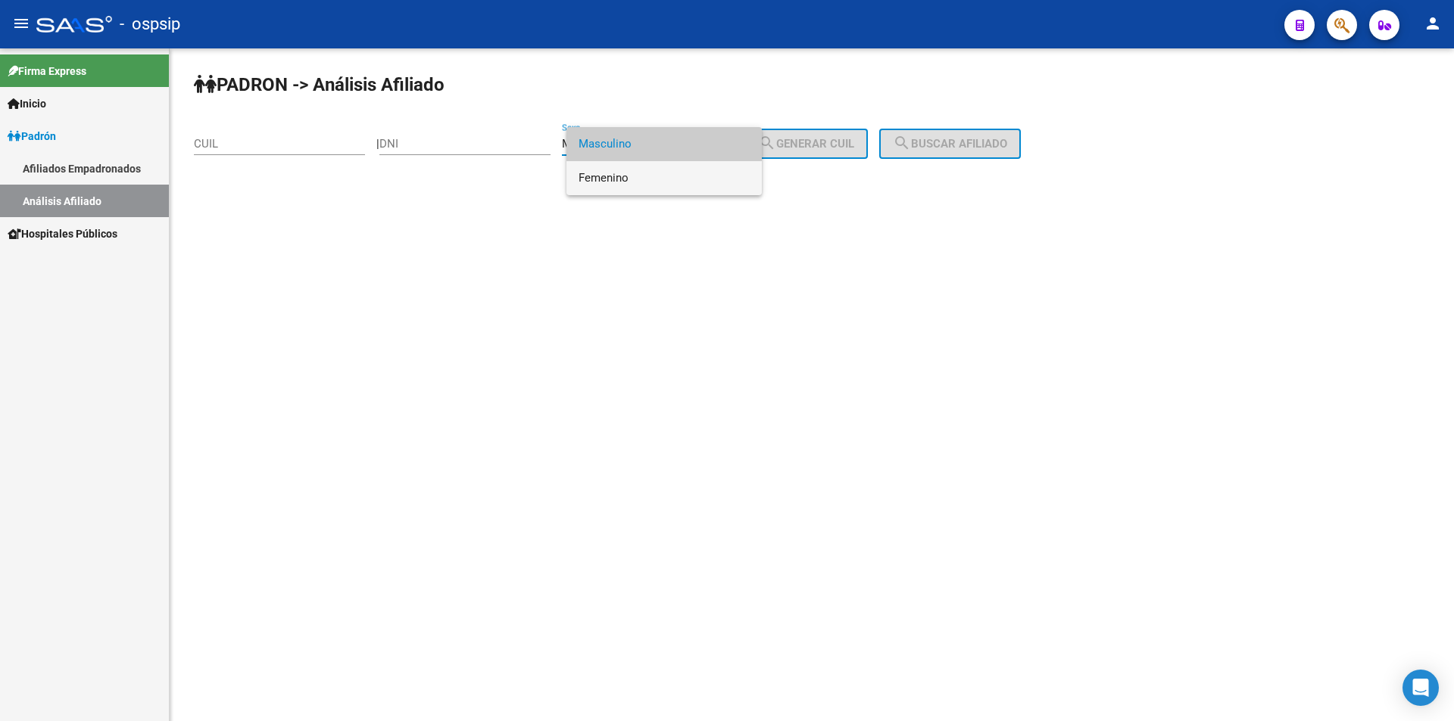
drag, startPoint x: 675, startPoint y: 173, endPoint x: 501, endPoint y: 154, distance: 174.4
click at [674, 174] on span "Femenino" at bounding box center [663, 178] width 171 height 34
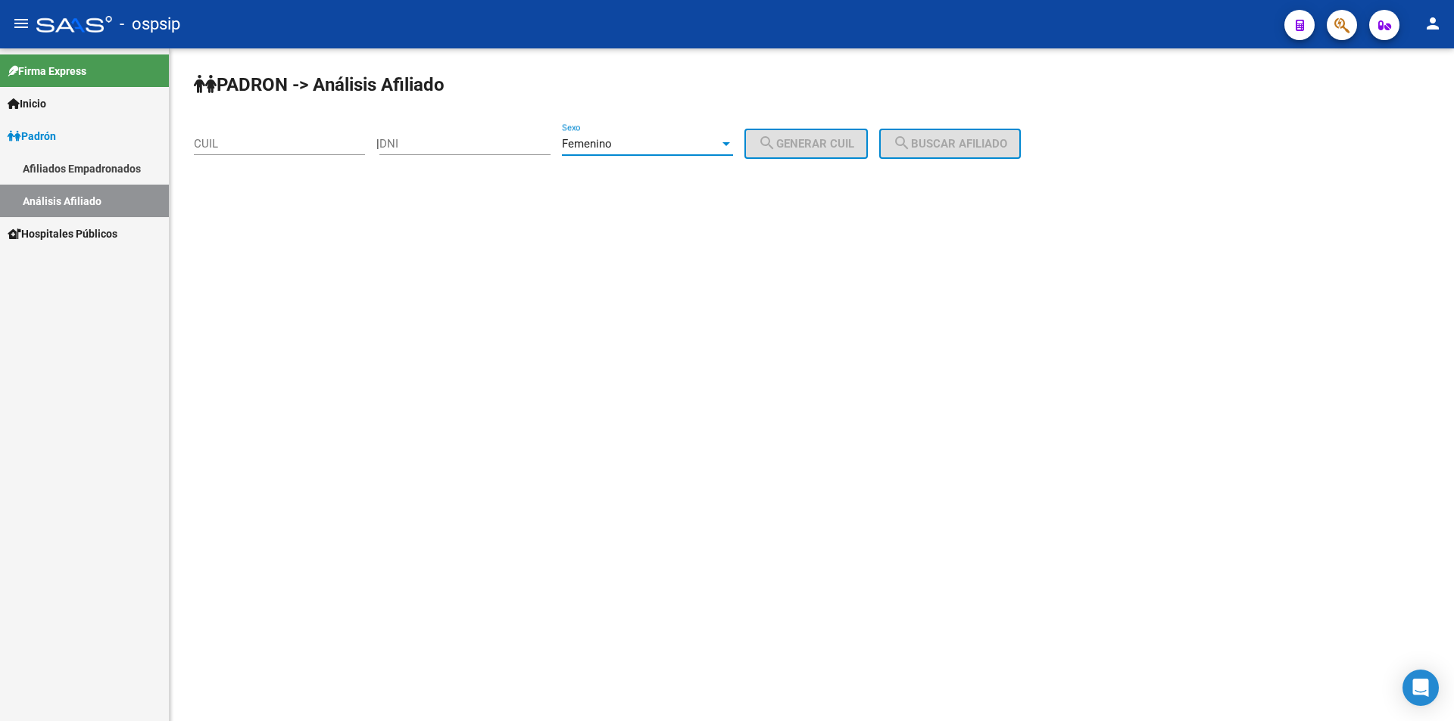
click at [488, 142] on input "DNI" at bounding box center [464, 144] width 171 height 14
type input "18357559"
click at [821, 142] on span "search Generar CUIL" at bounding box center [806, 144] width 96 height 14
type input "27-18357559-2"
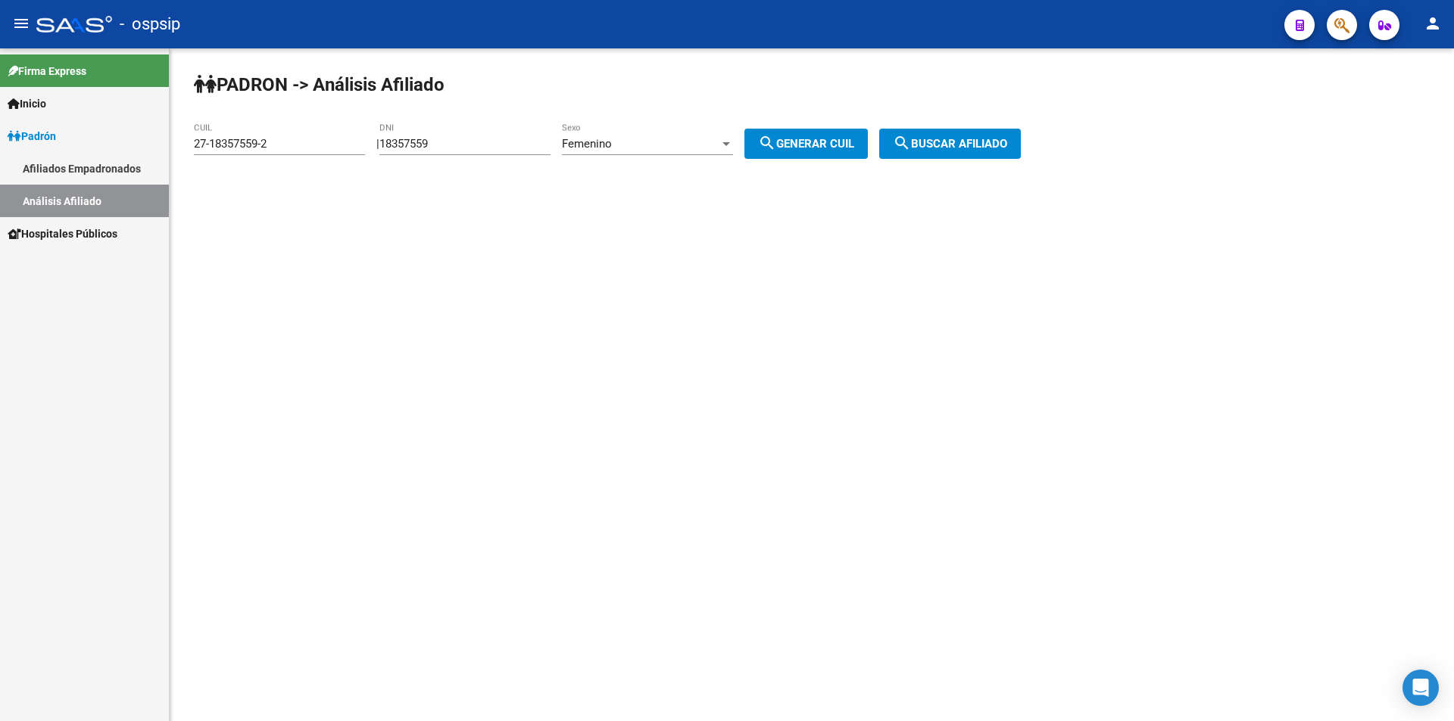
click at [947, 136] on button "search Buscar afiliado" at bounding box center [950, 144] width 142 height 30
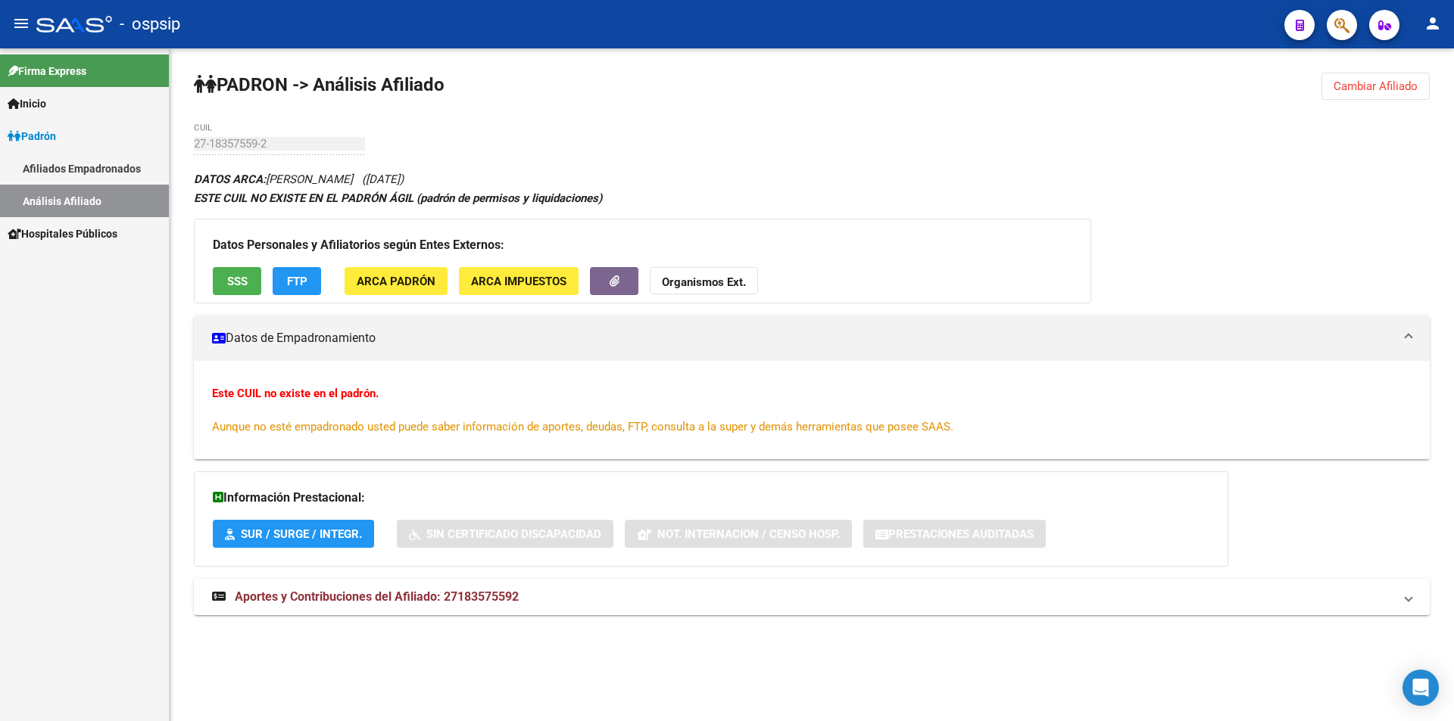
drag, startPoint x: 1375, startPoint y: 86, endPoint x: 1364, endPoint y: 88, distance: 10.8
click at [1376, 86] on span "Cambiar Afiliado" at bounding box center [1375, 86] width 84 height 14
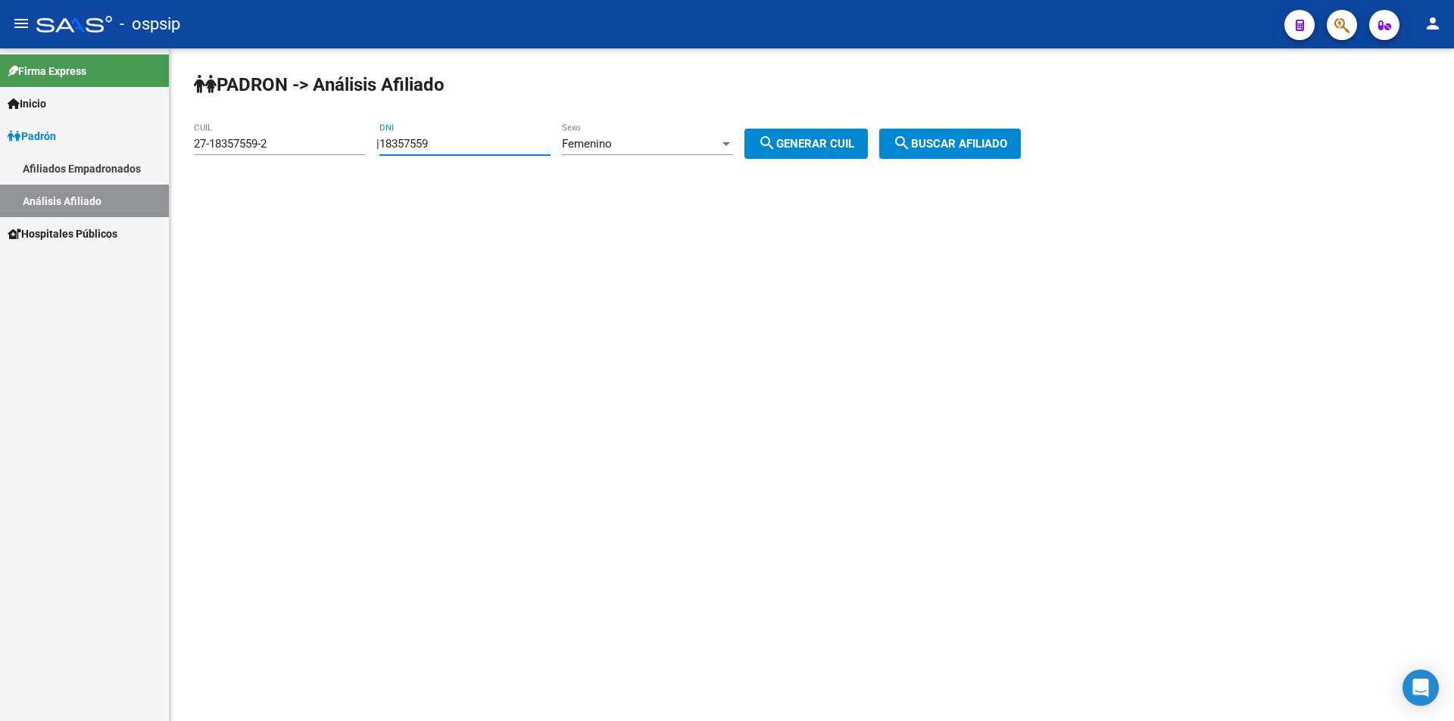
click at [472, 150] on input "18357559" at bounding box center [464, 144] width 171 height 14
drag, startPoint x: 432, startPoint y: 135, endPoint x: 253, endPoint y: 133, distance: 179.4
click at [253, 137] on app-analisis-afiliado "PADRON -> Análisis Afiliado 27-18357559-2 CUIL | 18357559 DNI Femenino Sexo sea…" at bounding box center [613, 144] width 838 height 14
drag, startPoint x: 306, startPoint y: 144, endPoint x: 88, endPoint y: 161, distance: 218.7
click at [92, 160] on mat-sidenav-container "Firma Express Inicio Calendario SSS Instructivos Contacto OS Padrón Afiliados E…" at bounding box center [727, 384] width 1454 height 673
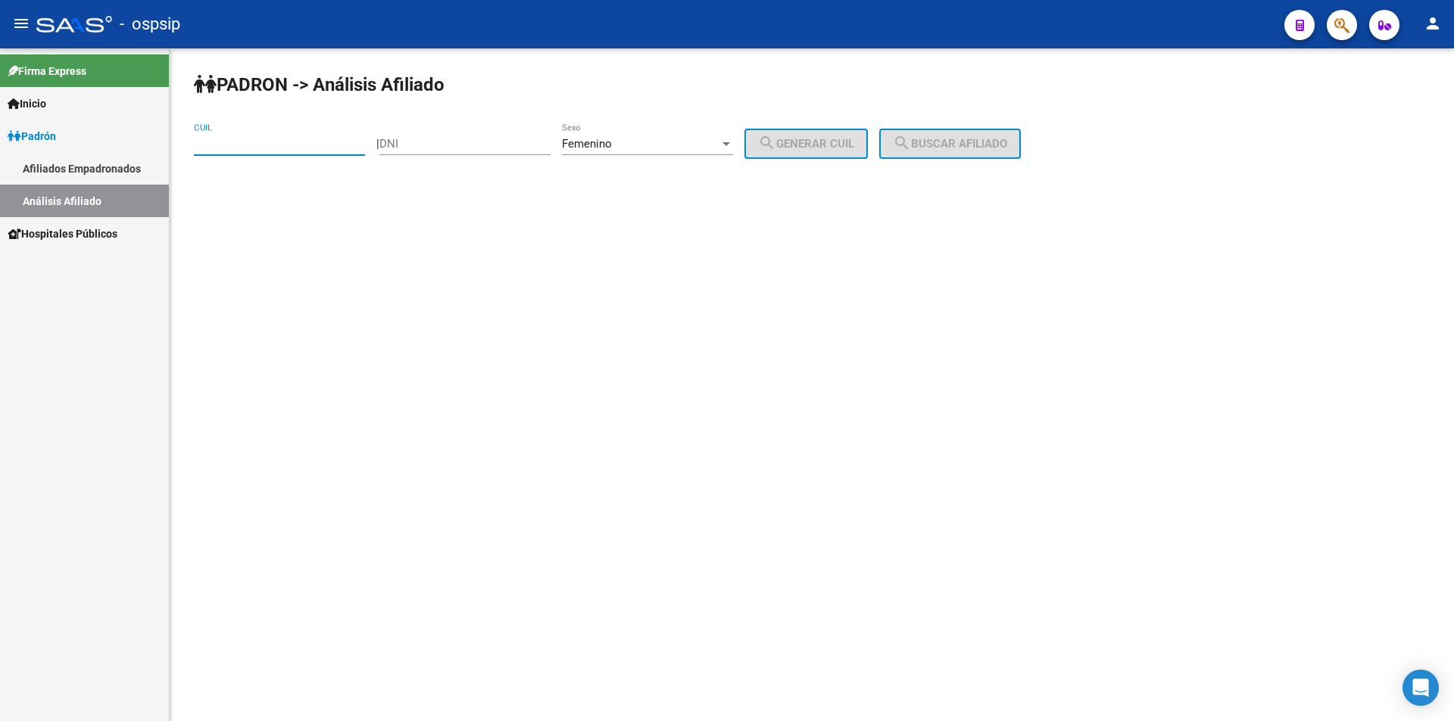
click at [438, 144] on input "DNI" at bounding box center [464, 144] width 171 height 14
type input "37049548"
click at [848, 140] on span "search Generar CUIL" at bounding box center [806, 144] width 96 height 14
type input "27-37049548-9"
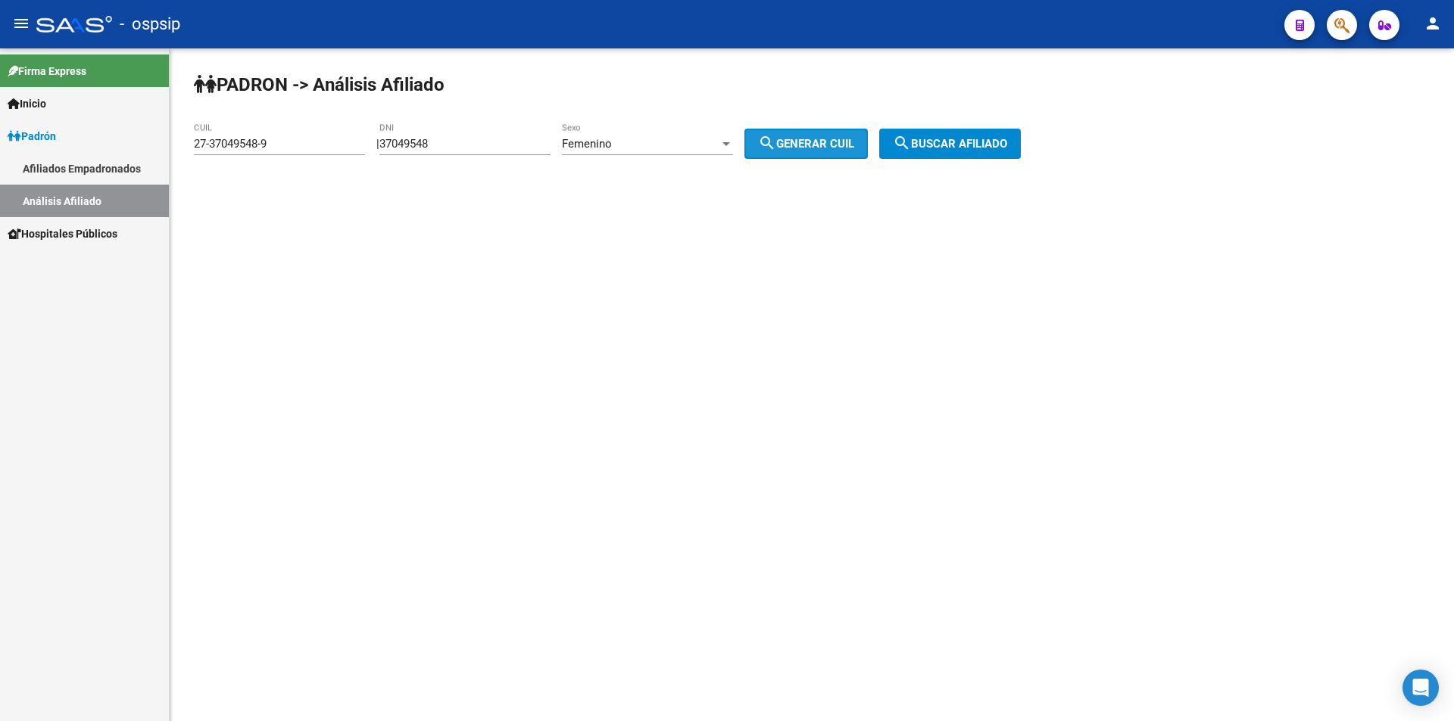
click at [955, 136] on button "search Buscar afiliado" at bounding box center [950, 144] width 142 height 30
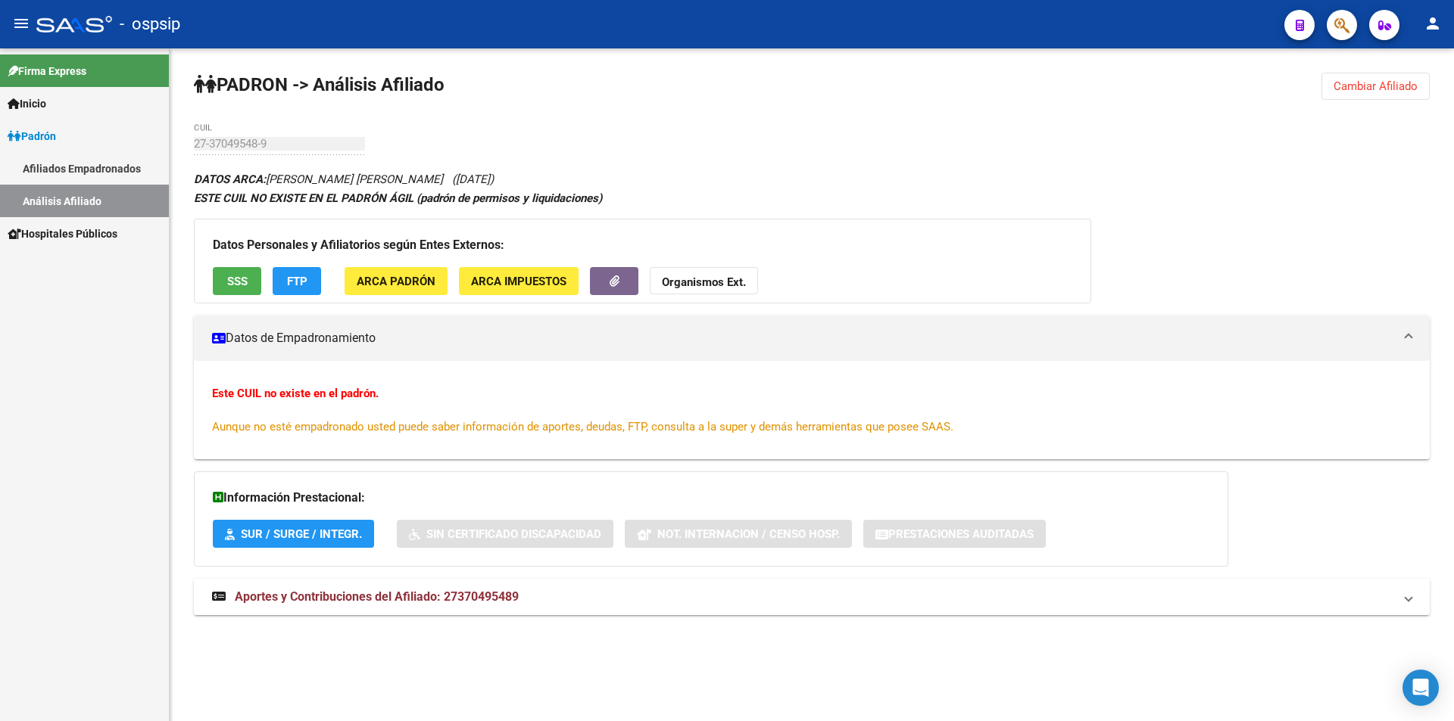
click at [1370, 83] on span "Cambiar Afiliado" at bounding box center [1375, 86] width 84 height 14
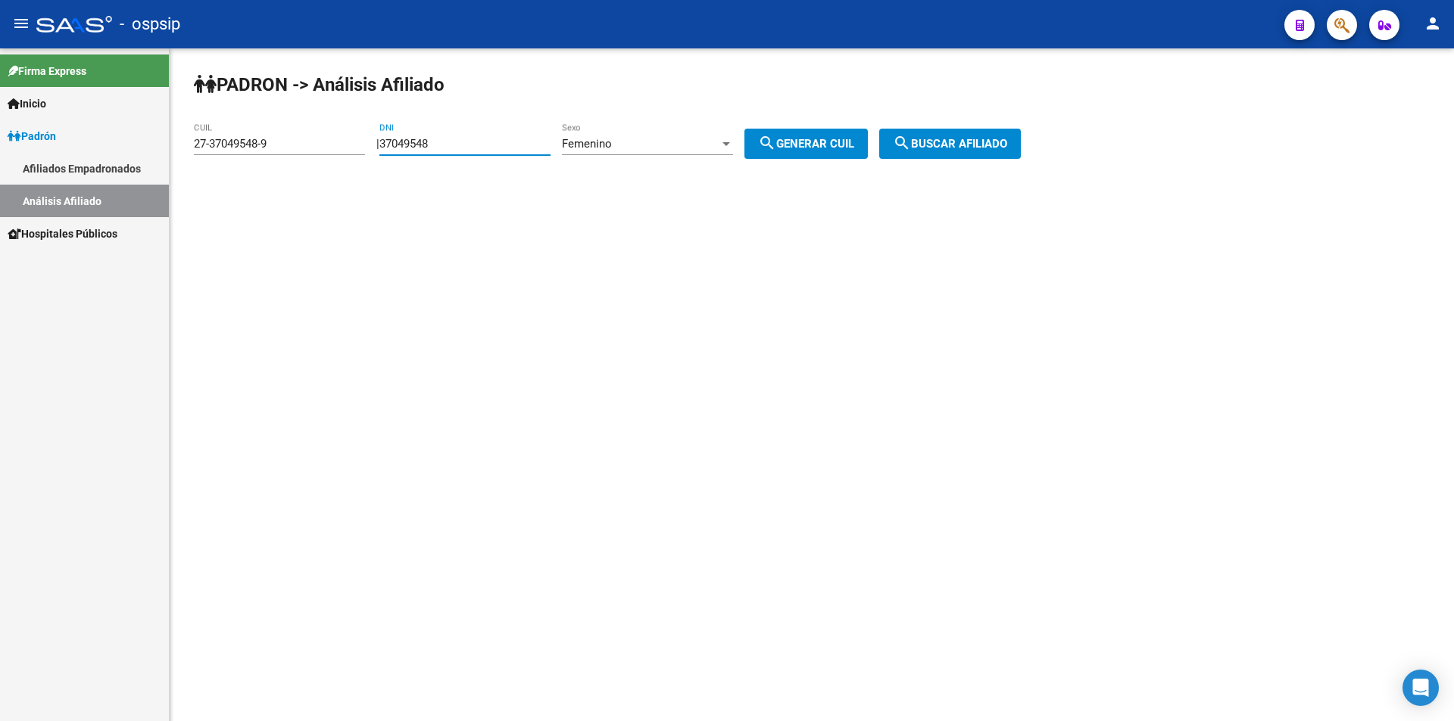
drag, startPoint x: 484, startPoint y: 145, endPoint x: 229, endPoint y: 126, distance: 255.8
click at [229, 137] on app-analisis-afiliado "PADRON -> Análisis Afiliado 27-37049548-9 CUIL | 37049548 DNI Femenino Sexo sea…" at bounding box center [613, 144] width 838 height 14
drag, startPoint x: 313, startPoint y: 139, endPoint x: 0, endPoint y: 145, distance: 312.7
click at [0, 145] on mat-sidenav-container "Firma Express Inicio Calendario SSS Instructivos Contacto OS Padrón Afiliados E…" at bounding box center [727, 384] width 1454 height 673
